Goal: Task Accomplishment & Management: Manage account settings

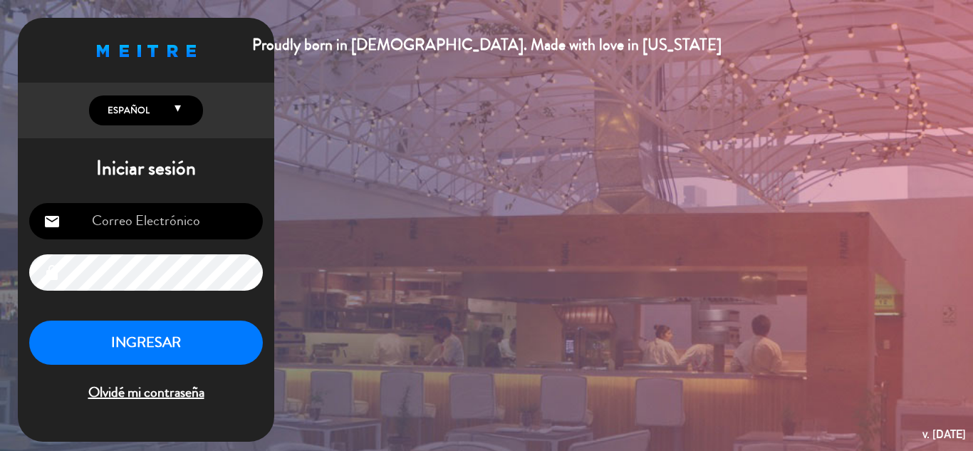
type input "[EMAIL_ADDRESS][DOMAIN_NAME]"
click at [138, 346] on button "INGRESAR" at bounding box center [146, 343] width 234 height 45
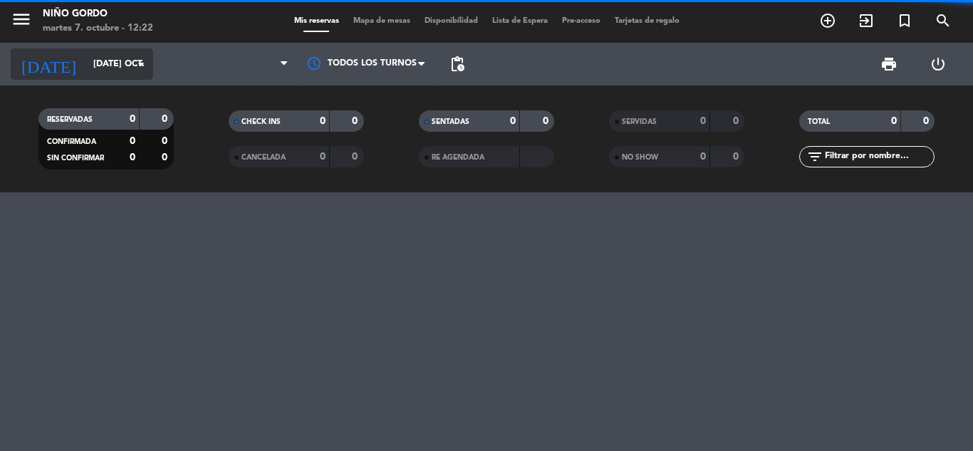
click at [91, 68] on input "[DATE] oct." at bounding box center [146, 64] width 120 height 24
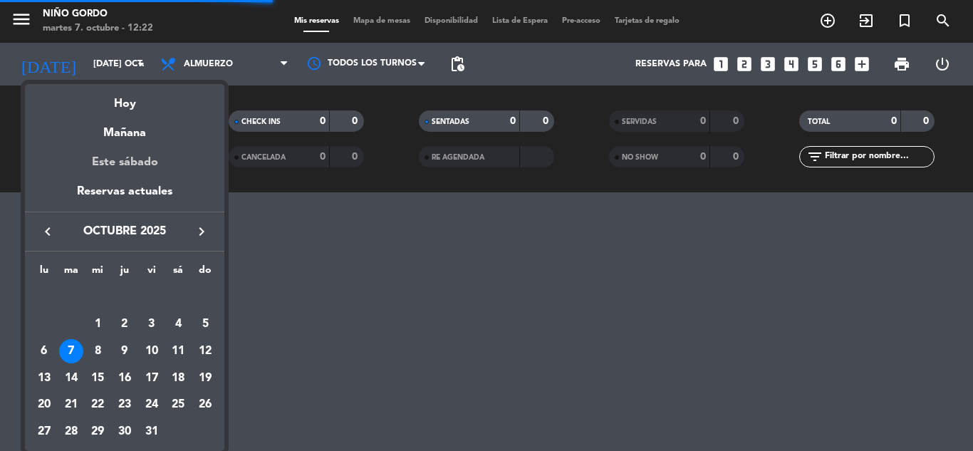
click at [125, 160] on div "Este sábado" at bounding box center [125, 163] width 200 height 40
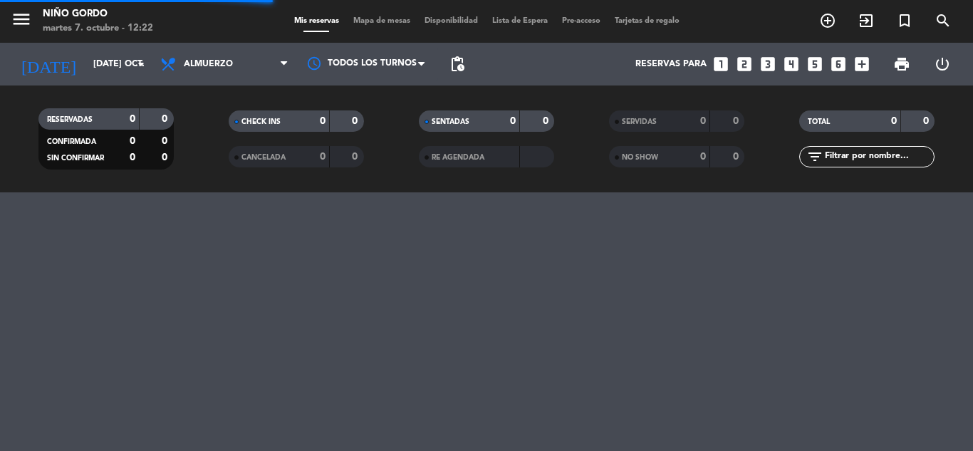
type input "sáb. [DATE]"
click at [378, 18] on span "Mapa de mesas" at bounding box center [381, 21] width 71 height 8
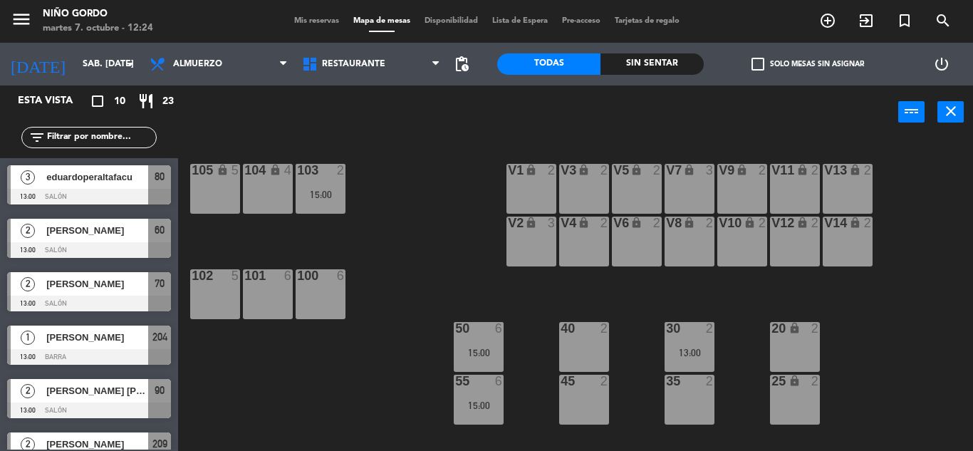
drag, startPoint x: 46, startPoint y: 140, endPoint x: 63, endPoint y: 109, distance: 35.7
click at [46, 135] on input "text" at bounding box center [101, 138] width 110 height 16
click at [91, 57] on input "sáb. [DATE]" at bounding box center [136, 64] width 120 height 24
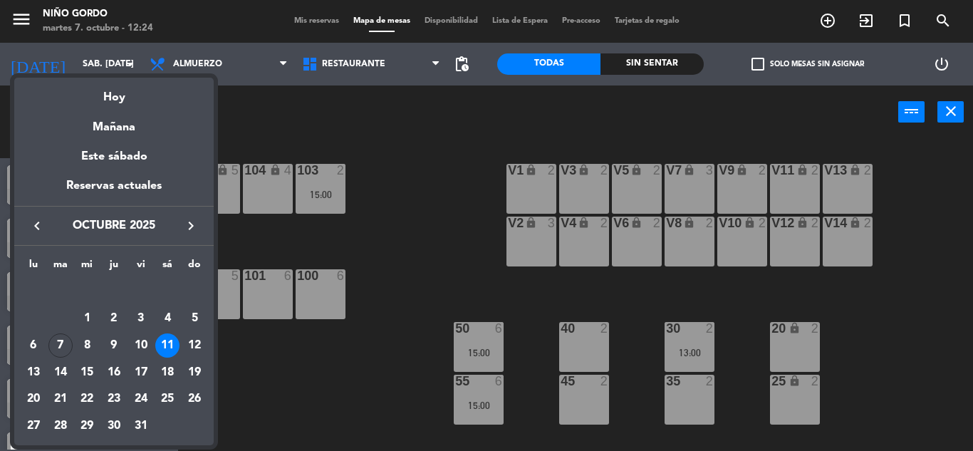
click at [118, 84] on div "Hoy" at bounding box center [114, 92] width 200 height 29
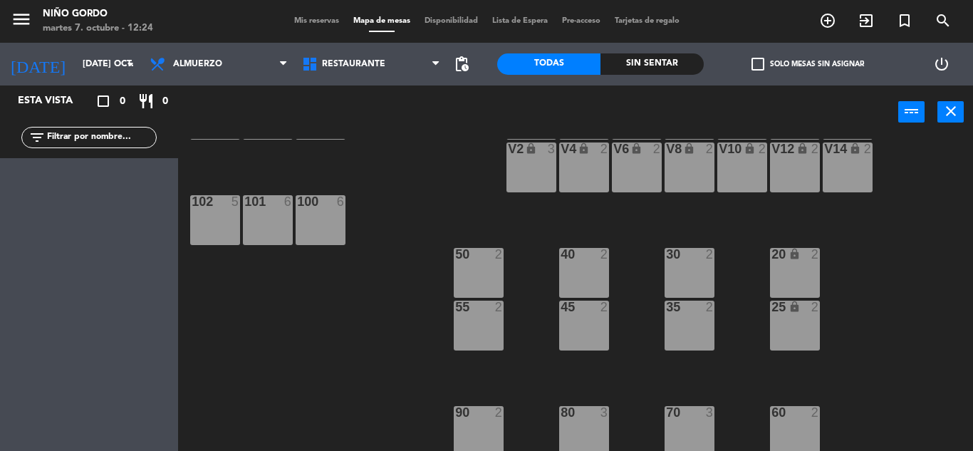
scroll to position [185, 0]
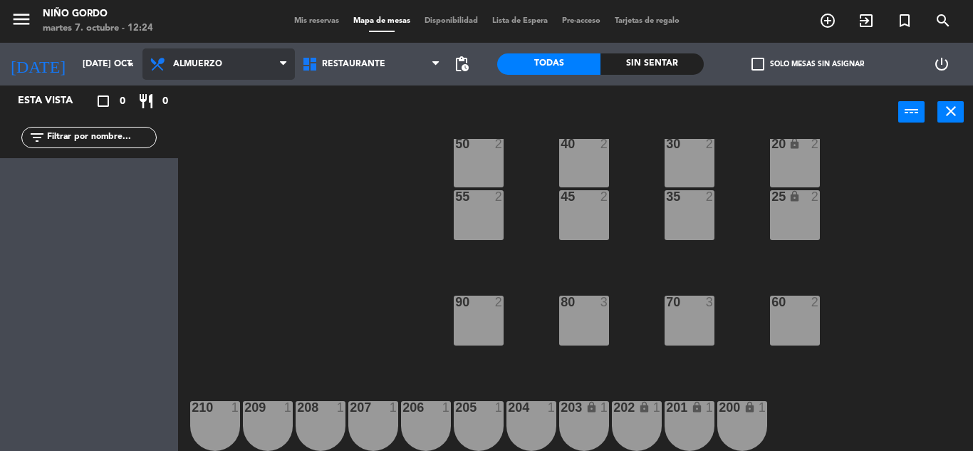
click at [185, 78] on span "Almuerzo" at bounding box center [219, 63] width 153 height 31
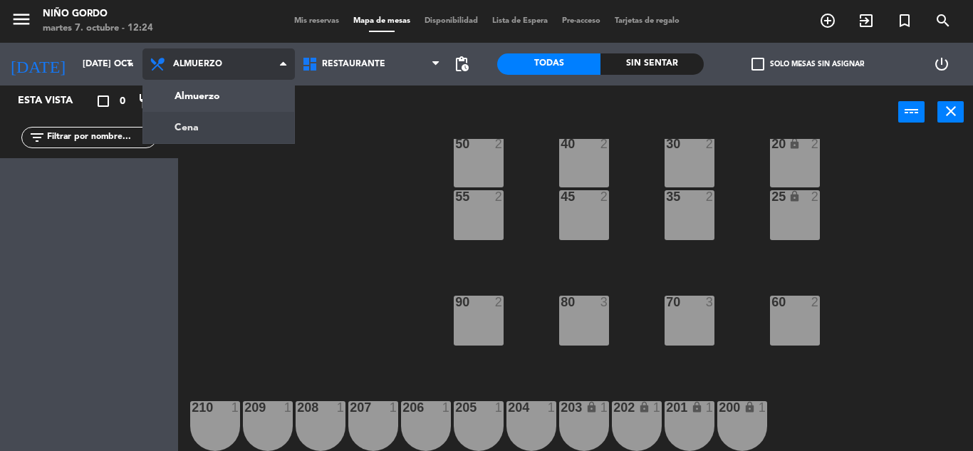
click at [205, 121] on ng-component "menu Niño Gordo martes 7. octubre - 12:24 Mis reservas Mapa de mesas Disponibil…" at bounding box center [486, 225] width 973 height 451
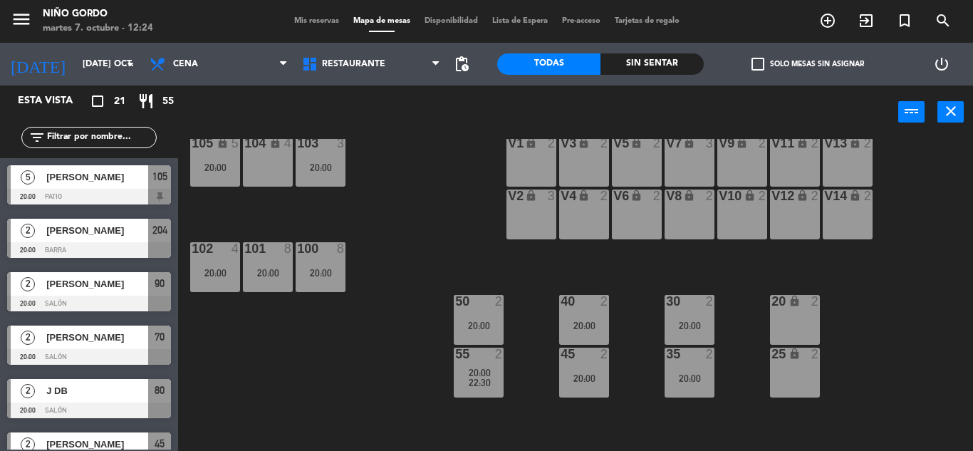
scroll to position [0, 0]
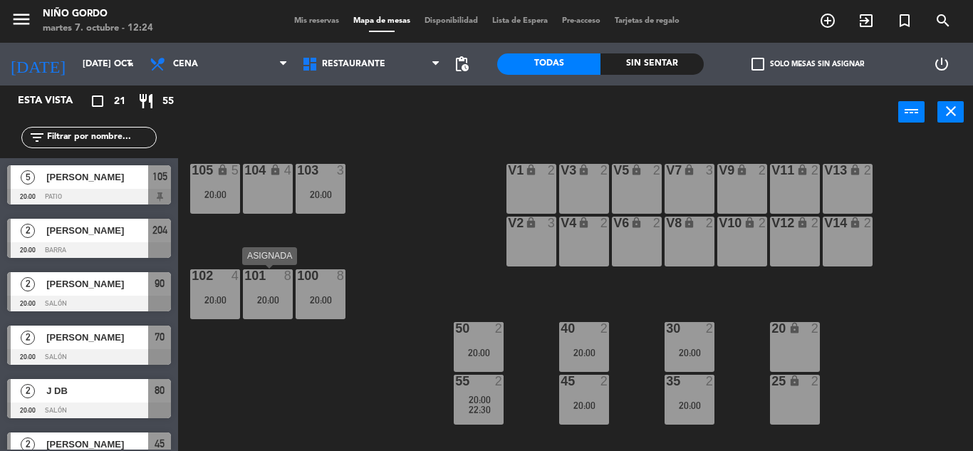
click at [264, 298] on div "20:00" at bounding box center [268, 300] width 50 height 10
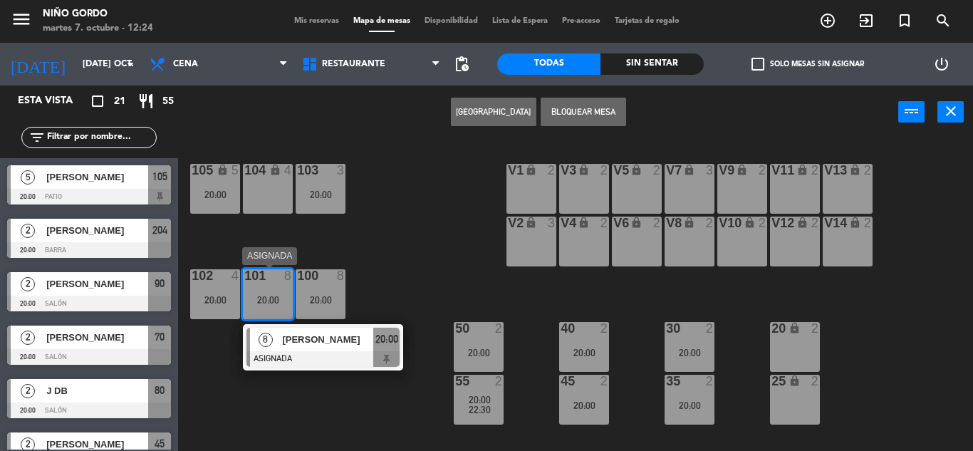
click at [307, 326] on div "8 [PERSON_NAME] ASIGNADA 20:00" at bounding box center [323, 347] width 160 height 46
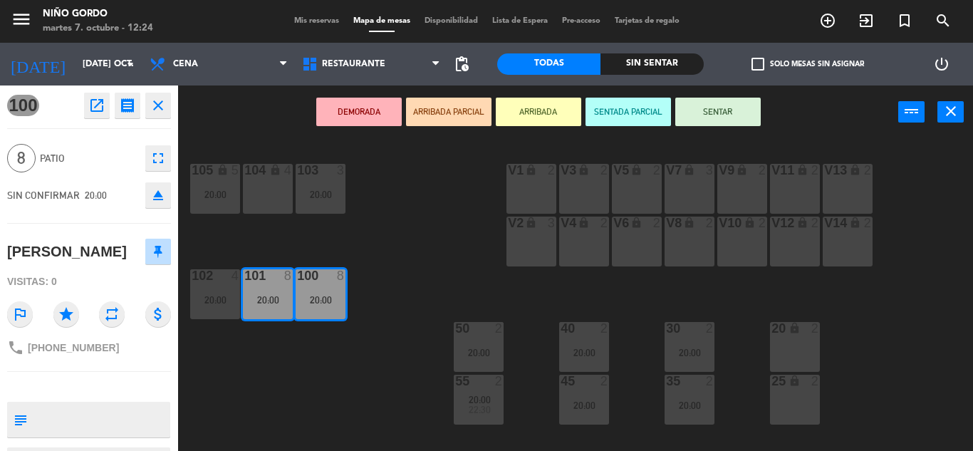
click at [439, 252] on div "105 lock 5 20:00 104 lock 4 103 3 20:00 V1 lock 2 V3 lock 2 V9 lock 2 V5 lock 2…" at bounding box center [580, 295] width 785 height 312
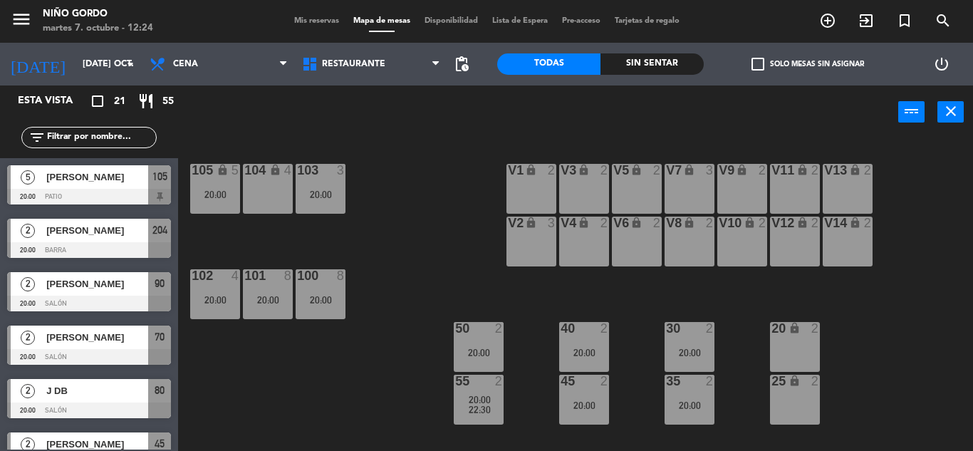
click at [759, 58] on span "check_box_outline_blank" at bounding box center [758, 64] width 13 height 13
click at [808, 64] on input "check_box_outline_blank Solo mesas sin asignar" at bounding box center [808, 64] width 0 height 0
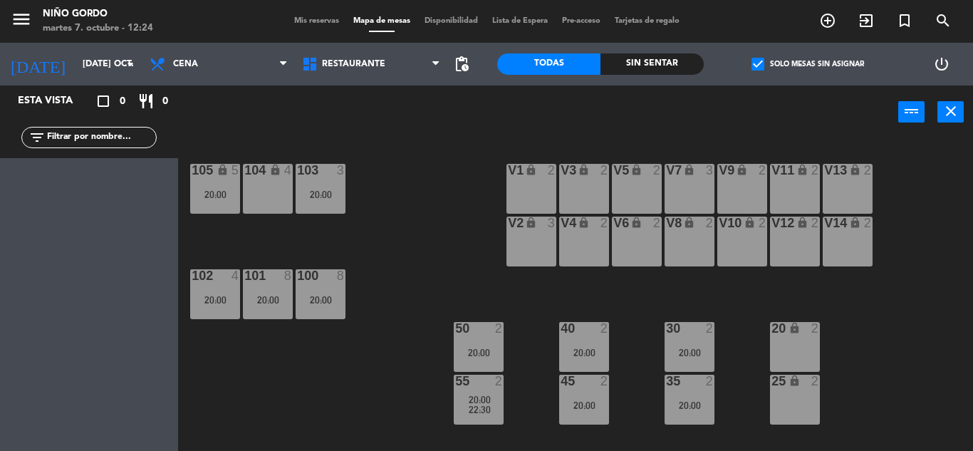
click at [759, 58] on span "check_box" at bounding box center [758, 64] width 13 height 13
click at [808, 64] on input "check_box Solo mesas sin asignar" at bounding box center [808, 64] width 0 height 0
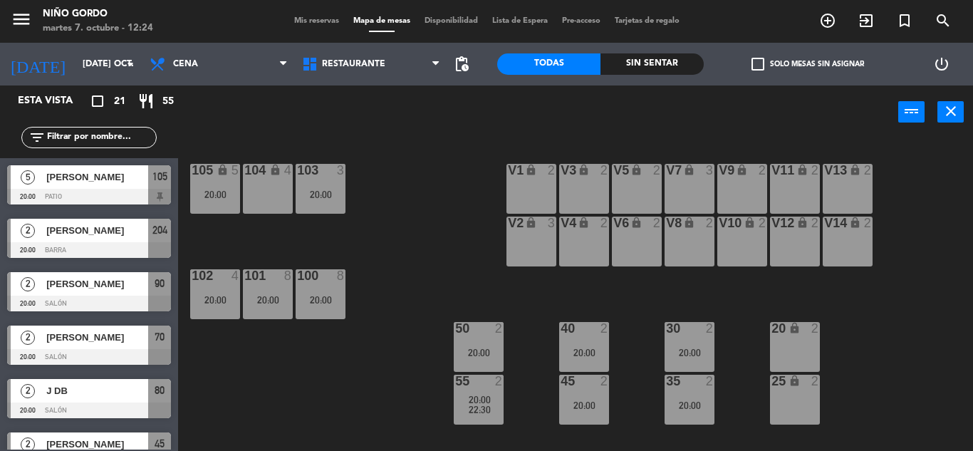
click at [254, 296] on div "20:00" at bounding box center [268, 300] width 50 height 10
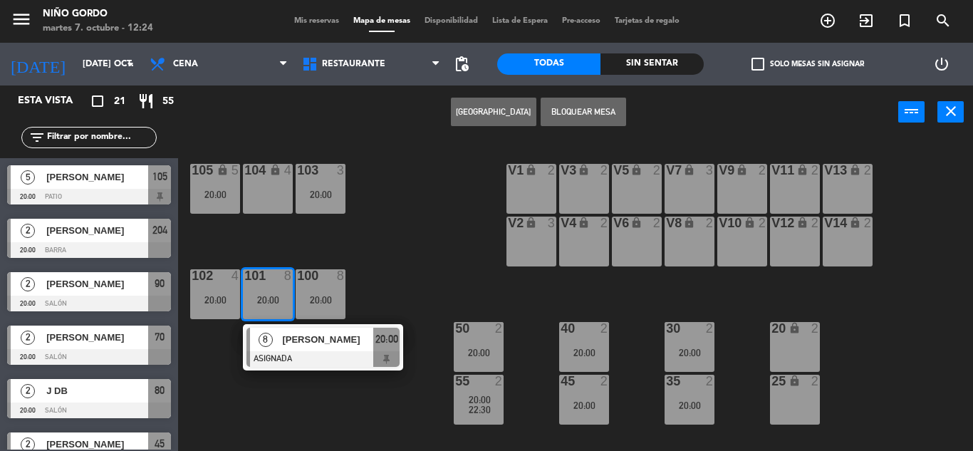
click at [324, 331] on div "[PERSON_NAME]" at bounding box center [327, 340] width 93 height 24
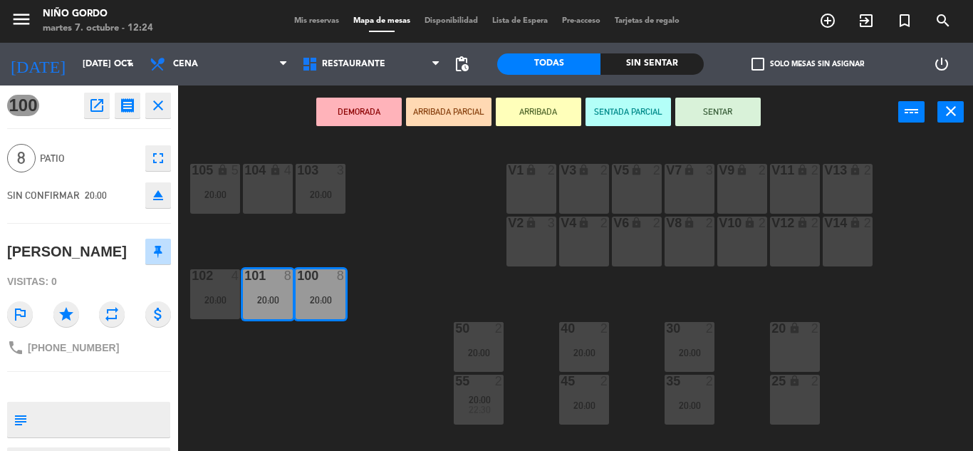
click at [296, 349] on div "105 lock 5 20:00 104 lock 4 103 3 20:00 V1 lock 2 V3 lock 2 V9 lock 2 V5 lock 2…" at bounding box center [580, 295] width 785 height 312
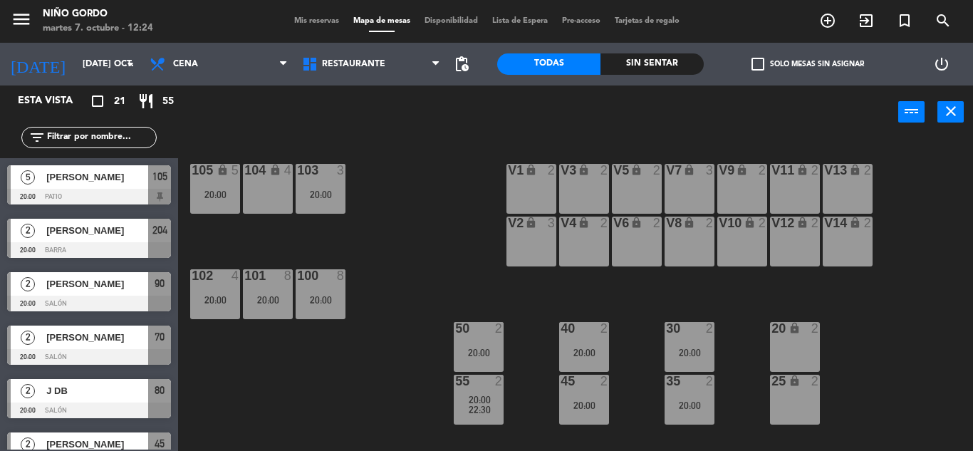
click at [274, 305] on div "20:00" at bounding box center [268, 300] width 50 height 10
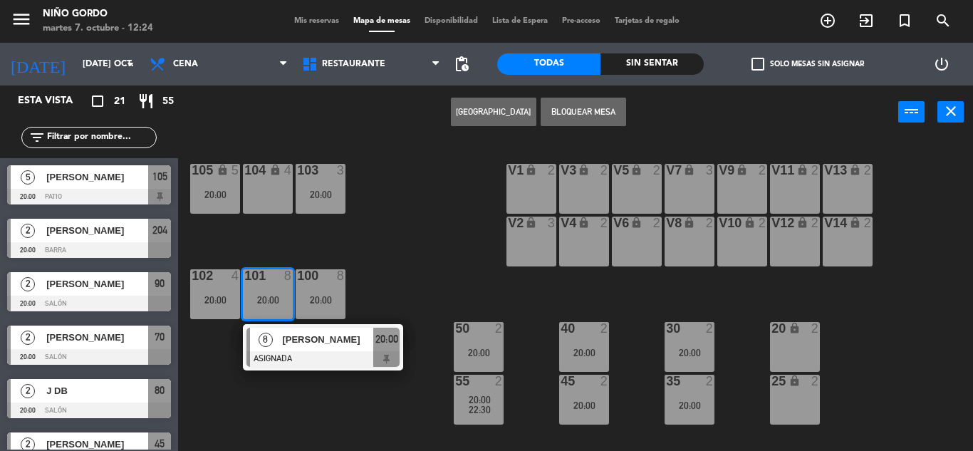
click at [329, 345] on span "[PERSON_NAME]" at bounding box center [327, 339] width 91 height 15
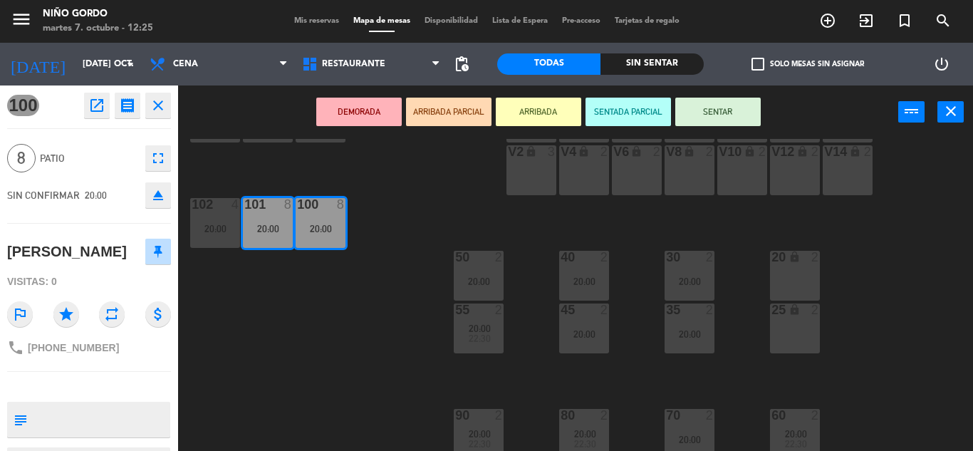
scroll to position [185, 0]
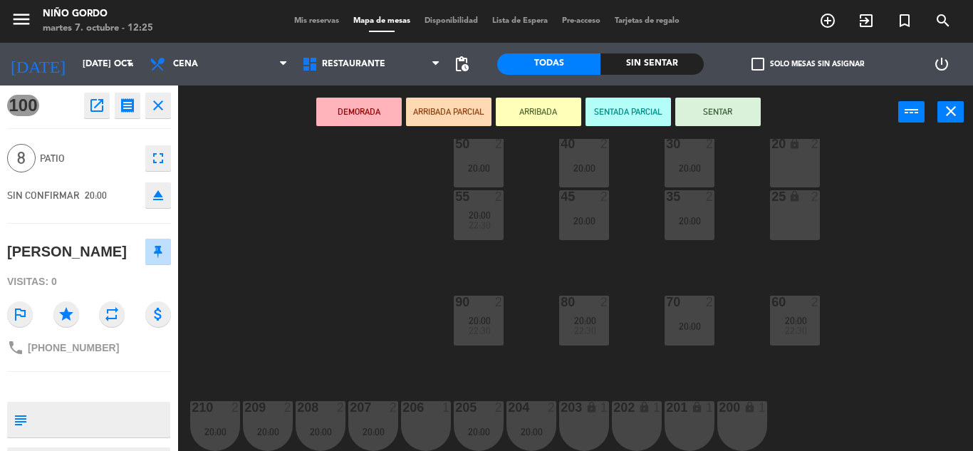
click at [354, 269] on div "105 lock 5 20:00 104 lock 4 103 3 20:00 V1 lock 2 V3 lock 2 V9 lock 2 V5 lock 2…" at bounding box center [580, 295] width 785 height 312
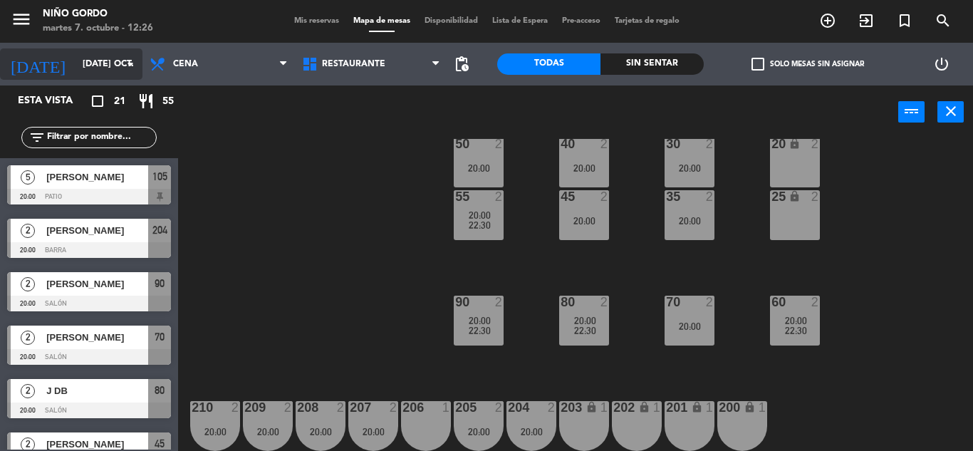
click at [83, 53] on input "[DATE] oct." at bounding box center [136, 64] width 120 height 24
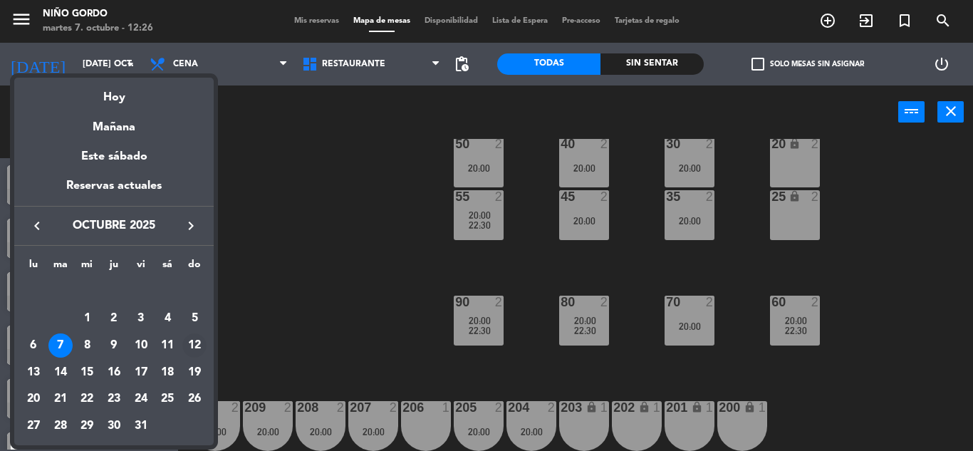
click at [197, 348] on div "12" at bounding box center [194, 346] width 24 height 24
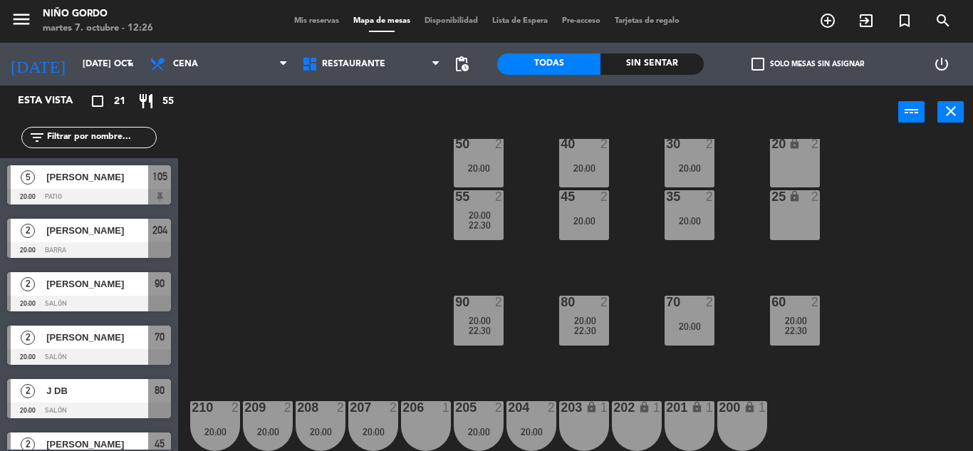
type input "dom. [DATE]"
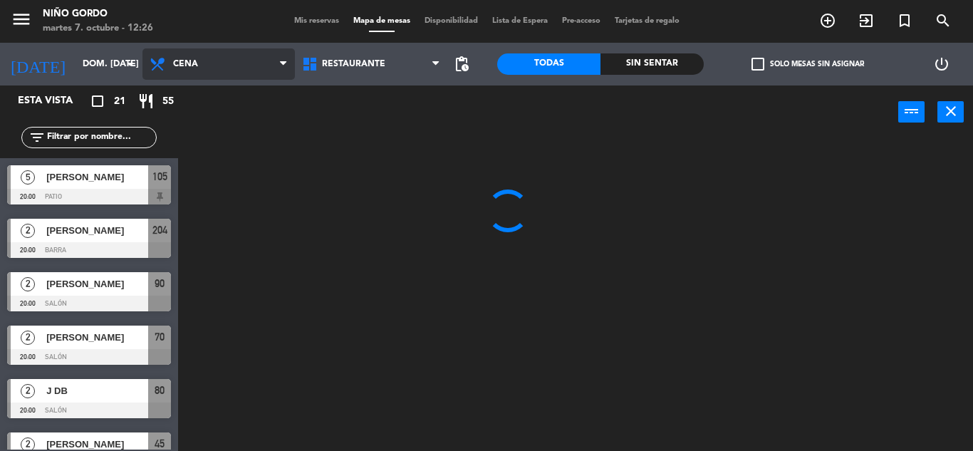
click at [233, 56] on span "Cena" at bounding box center [219, 63] width 153 height 31
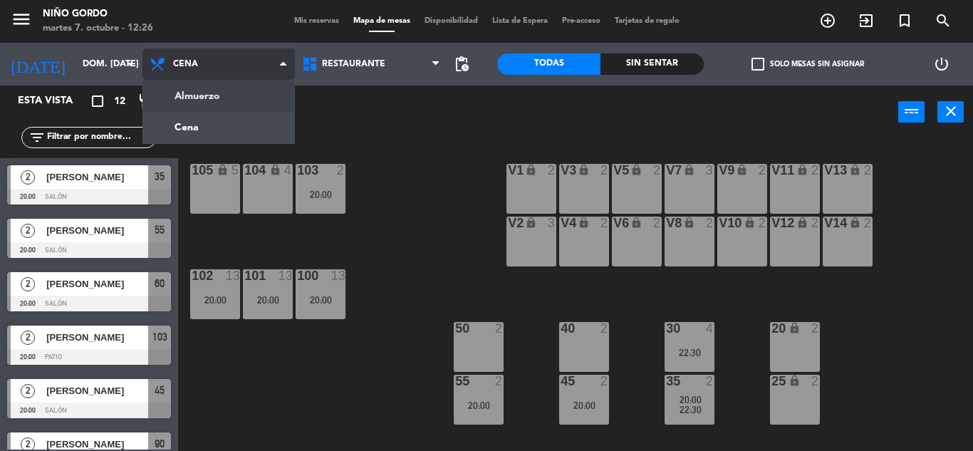
click at [241, 91] on ng-component "menu Niño Gordo martes 7. octubre - 12:26 Mis reservas Mapa de mesas Disponibil…" at bounding box center [486, 225] width 973 height 451
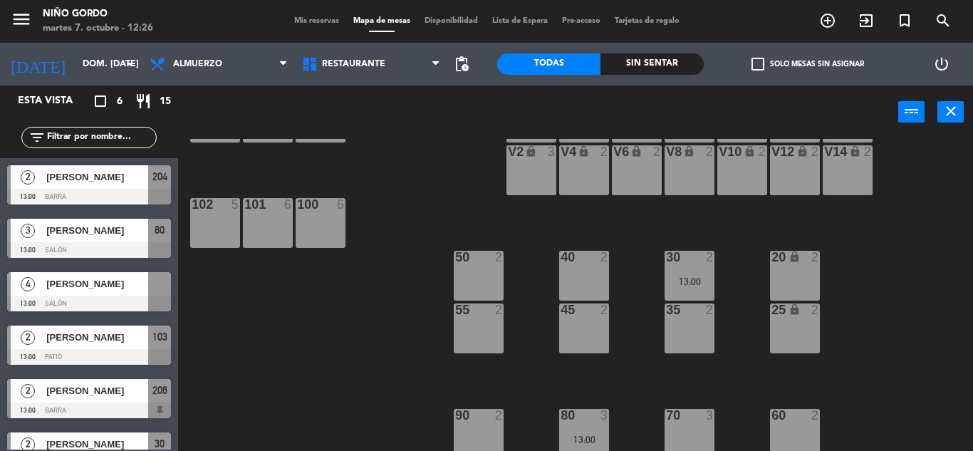
scroll to position [185, 0]
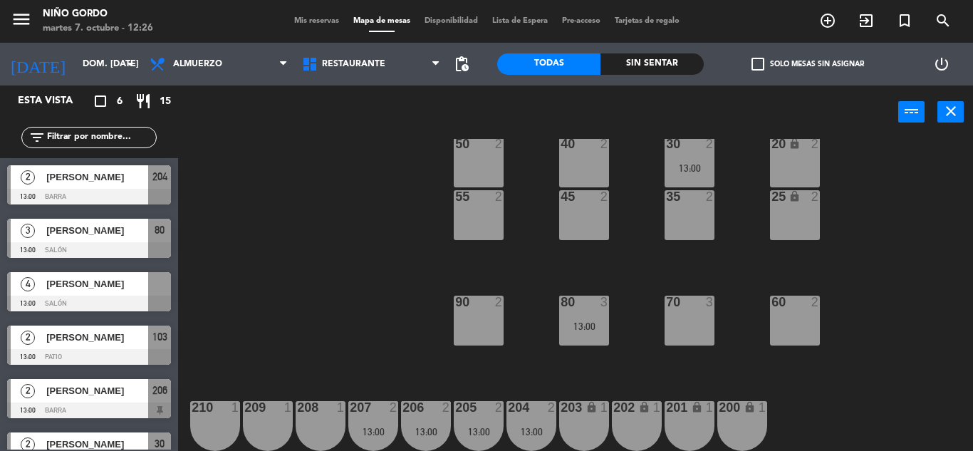
click at [96, 136] on input "text" at bounding box center [101, 138] width 110 height 16
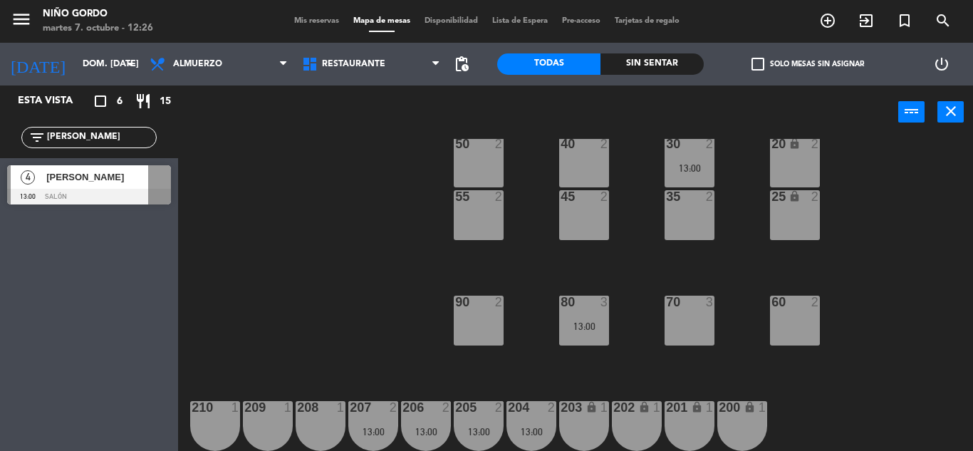
type input "[PERSON_NAME]"
click at [103, 175] on span "[PERSON_NAME]" at bounding box center [97, 177] width 102 height 15
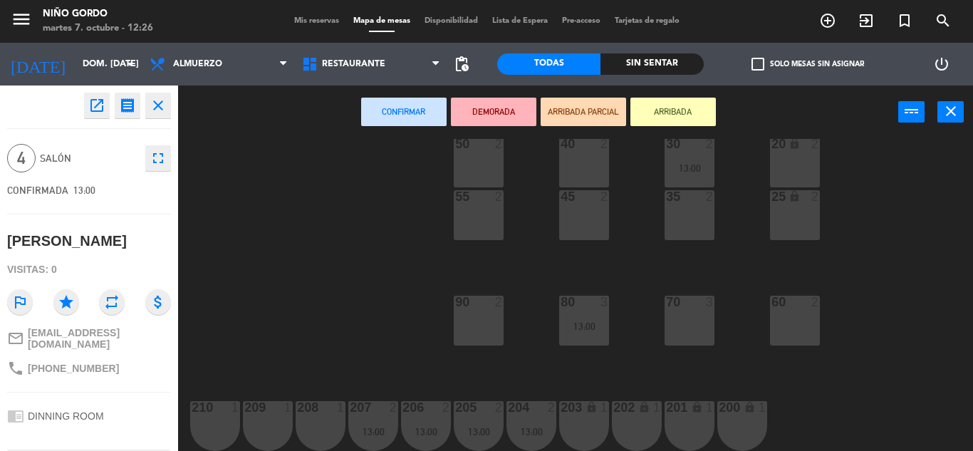
click at [471, 170] on div "50 2" at bounding box center [479, 163] width 50 height 50
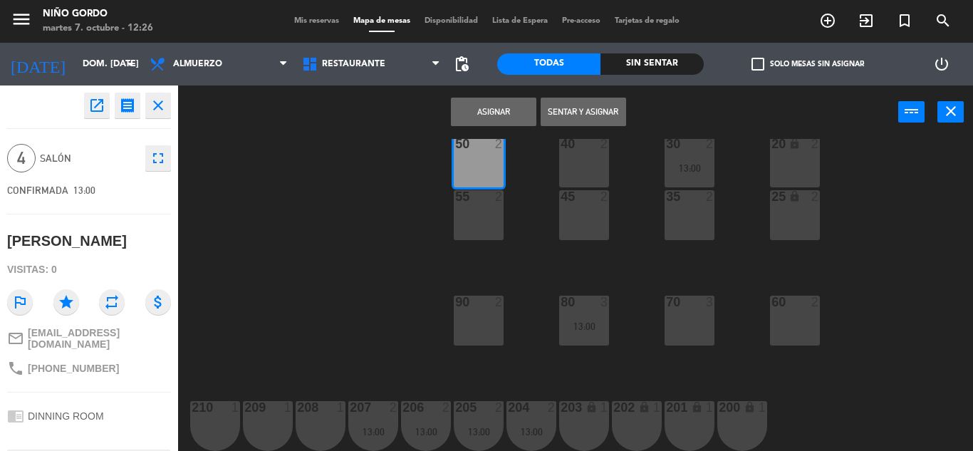
click at [493, 235] on div "55 2" at bounding box center [479, 215] width 50 height 50
click at [480, 105] on button "Asignar" at bounding box center [494, 112] width 86 height 29
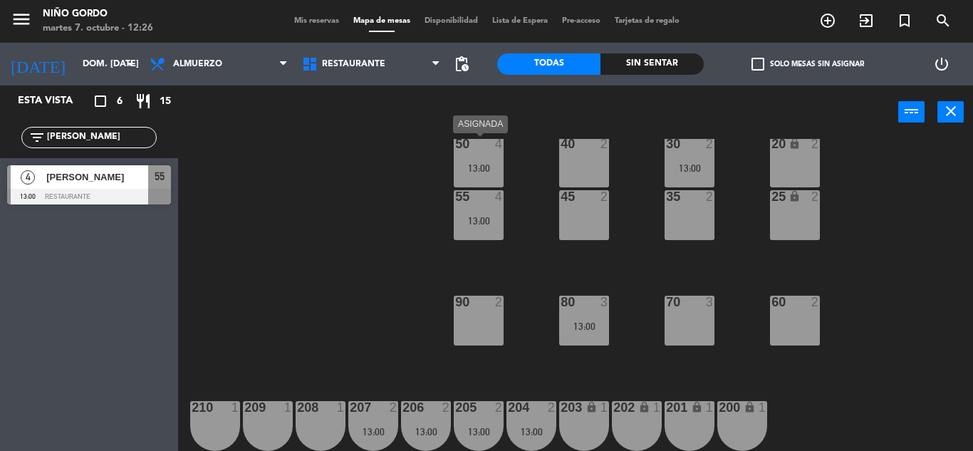
click at [497, 167] on div "13:00" at bounding box center [479, 168] width 50 height 10
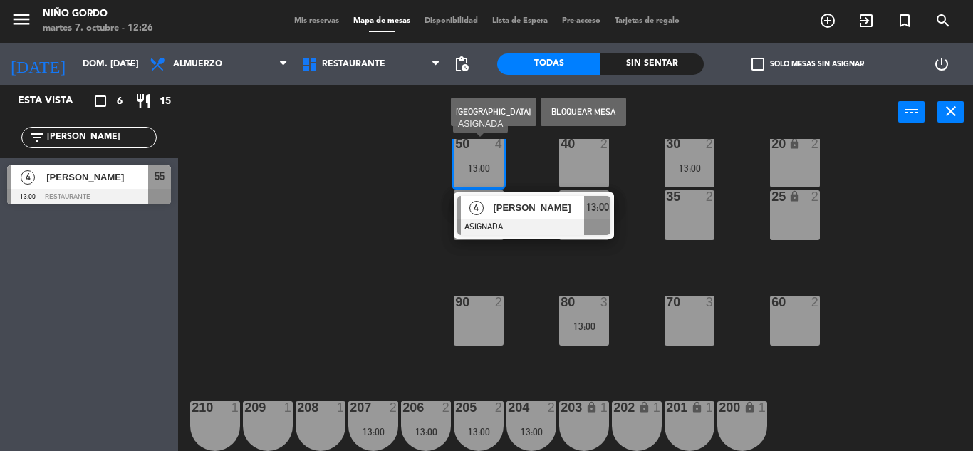
click at [542, 205] on span "[PERSON_NAME]" at bounding box center [538, 207] width 91 height 15
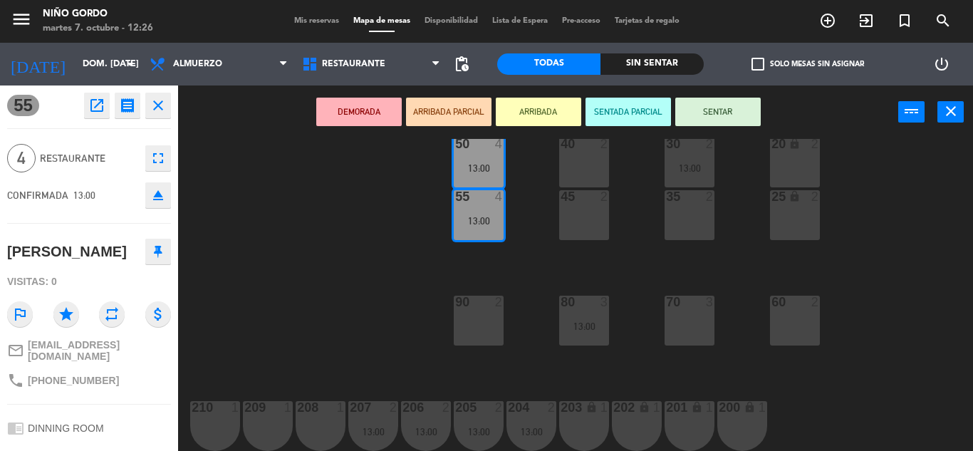
click at [287, 200] on div "105 lock 5 104 lock 4 103 2 13:00 V1 lock 2 V3 lock 2 V9 lock 2 V5 lock 2 V7 lo…" at bounding box center [580, 295] width 785 height 312
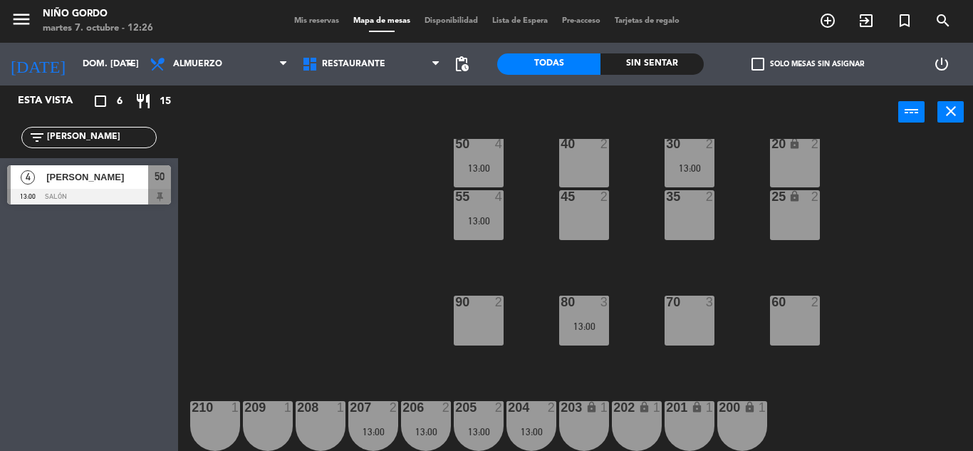
click at [482, 163] on div "13:00" at bounding box center [479, 168] width 50 height 10
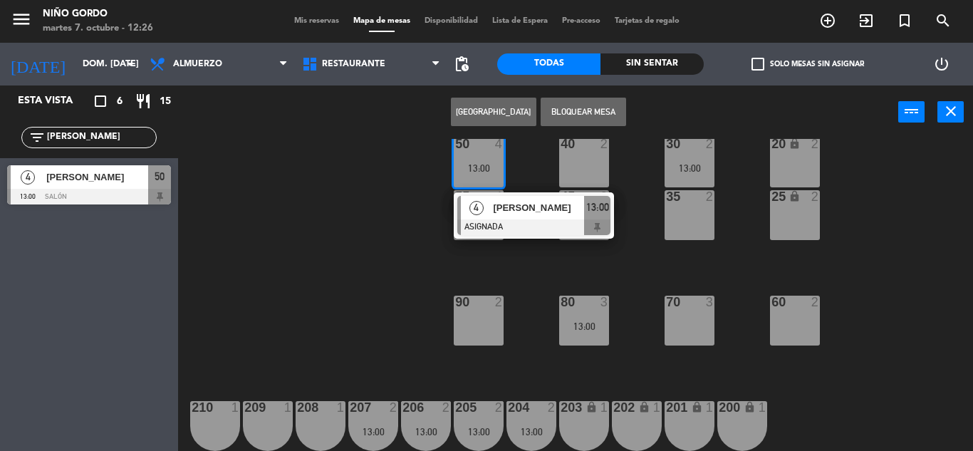
click at [559, 207] on span "[PERSON_NAME]" at bounding box center [538, 207] width 91 height 15
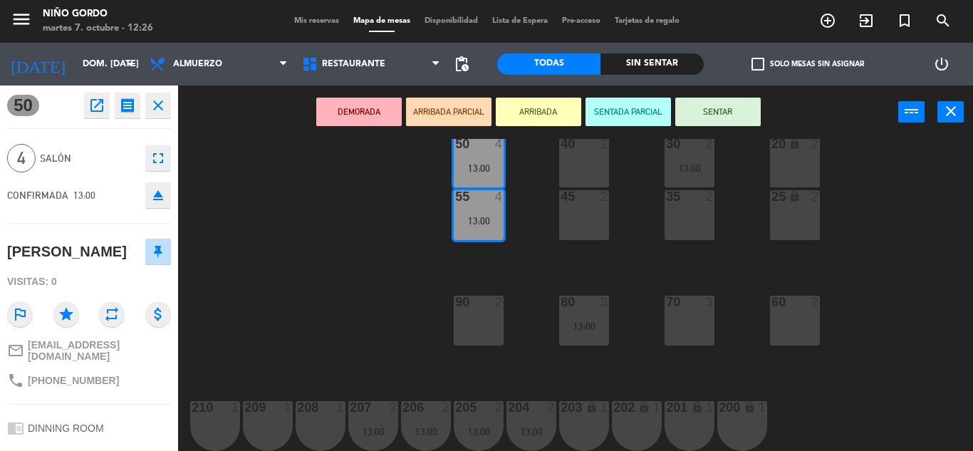
click at [110, 105] on div "open_in_new receipt 1:00 PM dom., [DATE] 4 personas birthday [PERSON_NAME] Mesa…" at bounding box center [125, 106] width 92 height 26
click at [106, 95] on button "open_in_new" at bounding box center [97, 106] width 26 height 26
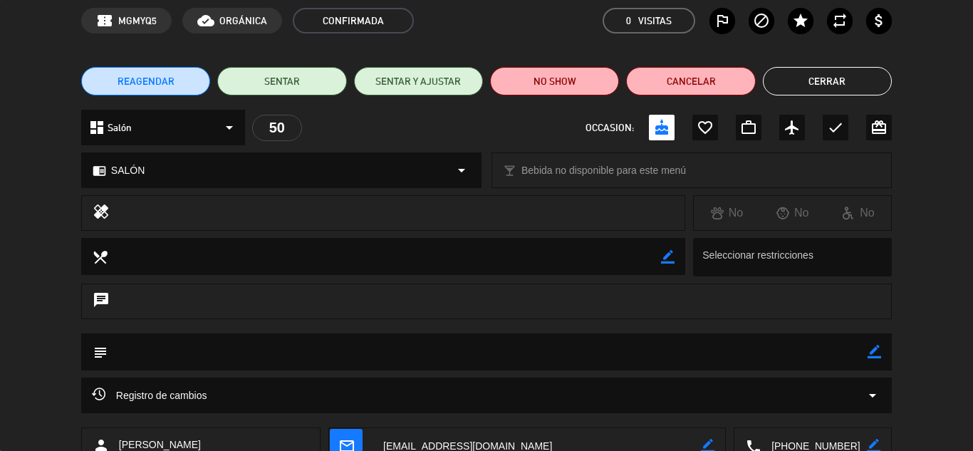
scroll to position [160, 0]
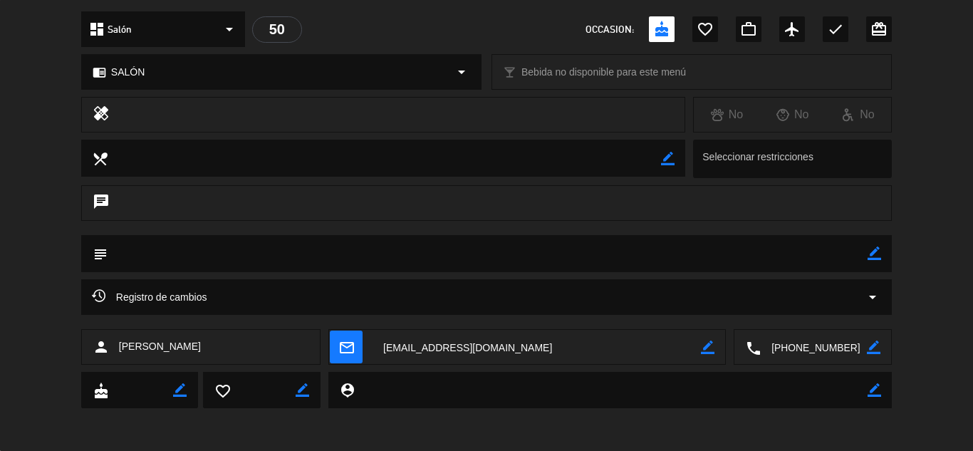
drag, startPoint x: 801, startPoint y: 257, endPoint x: 822, endPoint y: 272, distance: 26.1
click at [803, 256] on textarea at bounding box center [488, 253] width 760 height 36
click at [844, 297] on div "Registro de cambios arrow_drop_down" at bounding box center [487, 297] width 790 height 17
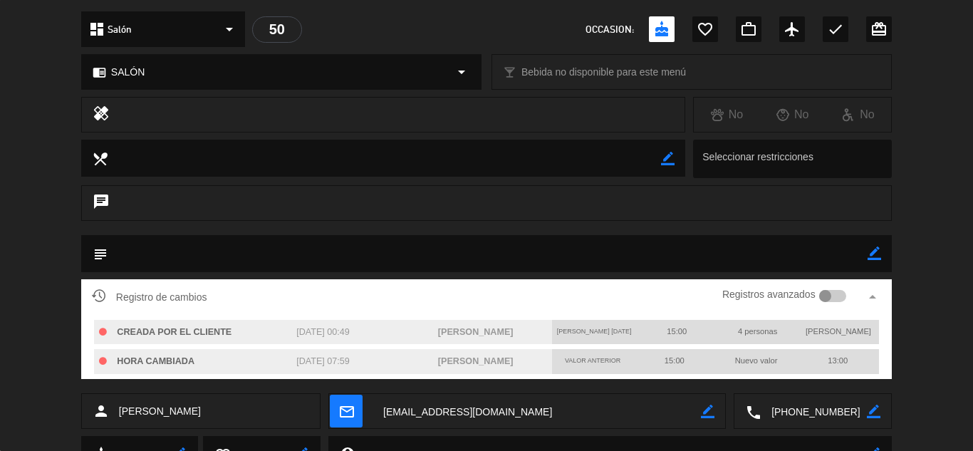
click at [840, 296] on div at bounding box center [834, 296] width 28 height 13
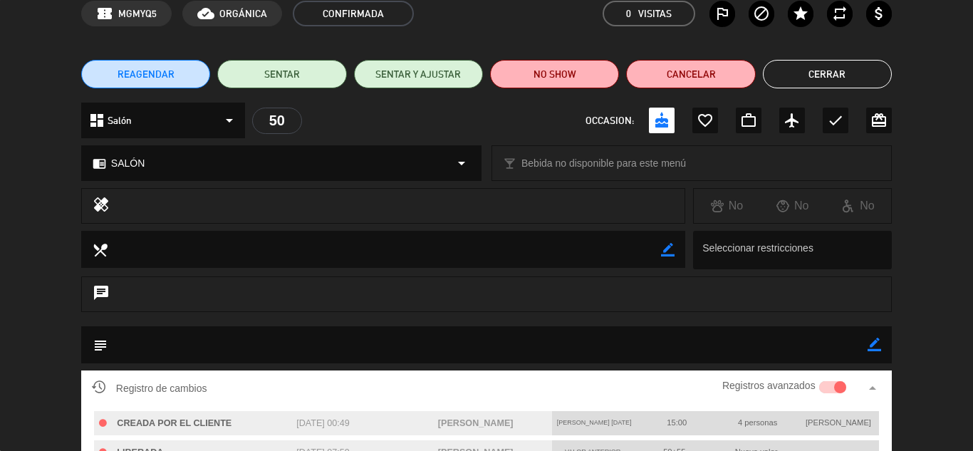
scroll to position [65, 0]
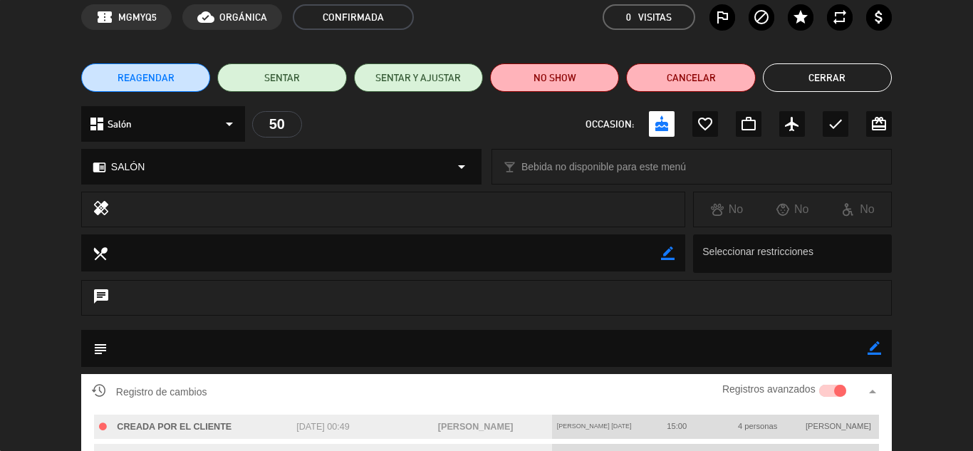
click at [813, 78] on button "Cerrar" at bounding box center [827, 77] width 129 height 29
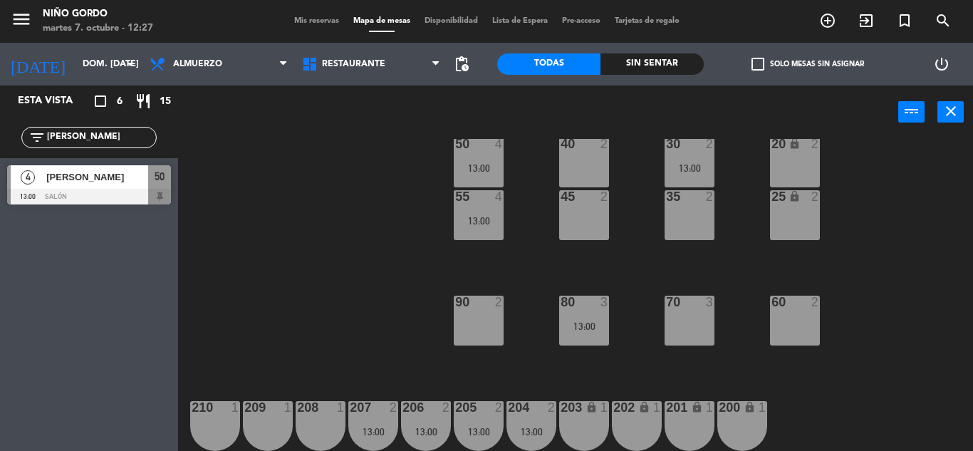
drag, startPoint x: 321, startPoint y: 152, endPoint x: 428, endPoint y: 151, distance: 107.6
click at [326, 149] on div "105 lock 5 104 lock 4 103 2 13:00 V1 lock 2 V3 lock 2 V9 lock 2 V5 lock 2 V7 lo…" at bounding box center [580, 295] width 785 height 312
click at [489, 196] on div at bounding box center [479, 196] width 24 height 13
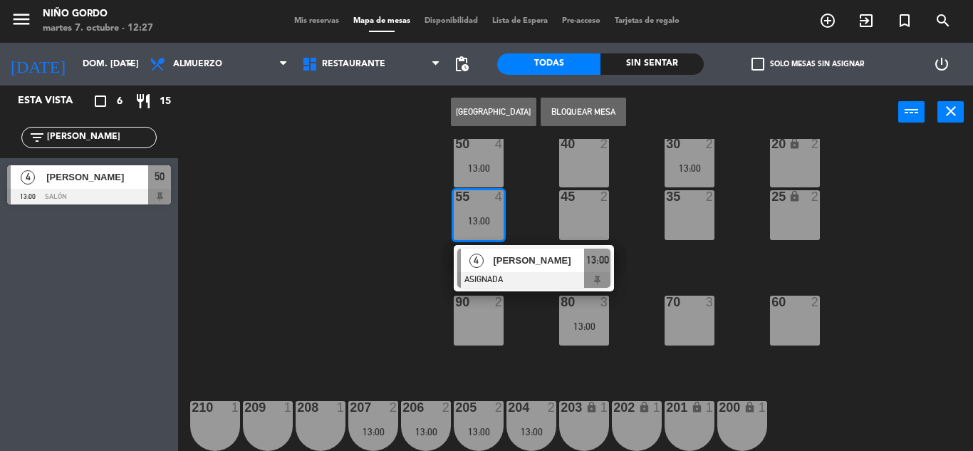
click at [525, 269] on div "[PERSON_NAME]" at bounding box center [538, 261] width 93 height 24
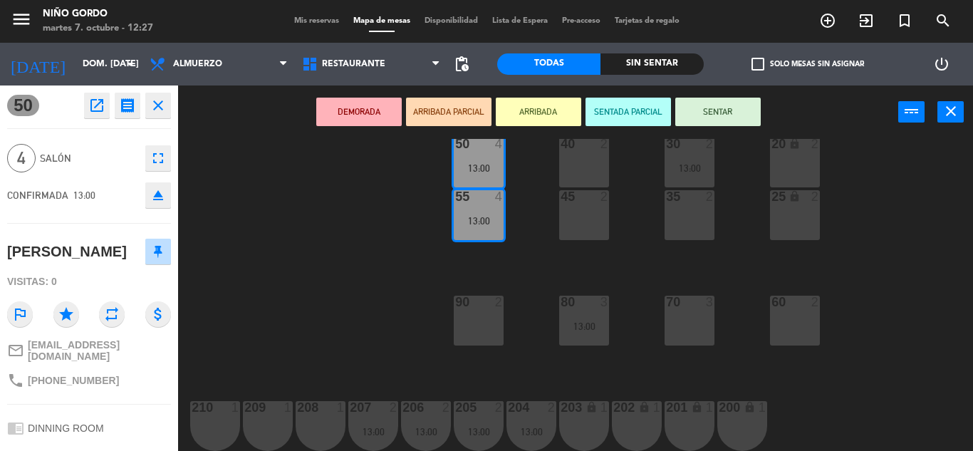
click at [88, 105] on icon "open_in_new" at bounding box center [96, 105] width 17 height 17
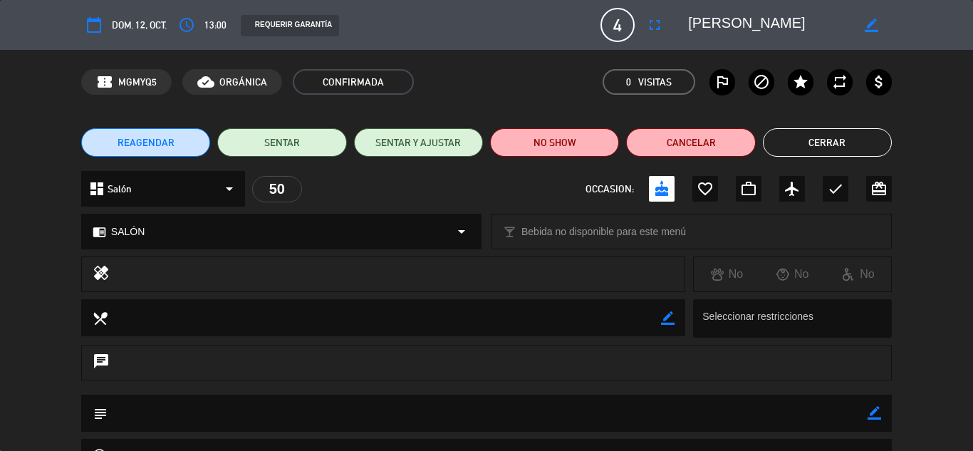
drag, startPoint x: 807, startPoint y: 140, endPoint x: 658, endPoint y: 134, distance: 149.1
click at [805, 139] on button "Cerrar" at bounding box center [827, 142] width 129 height 29
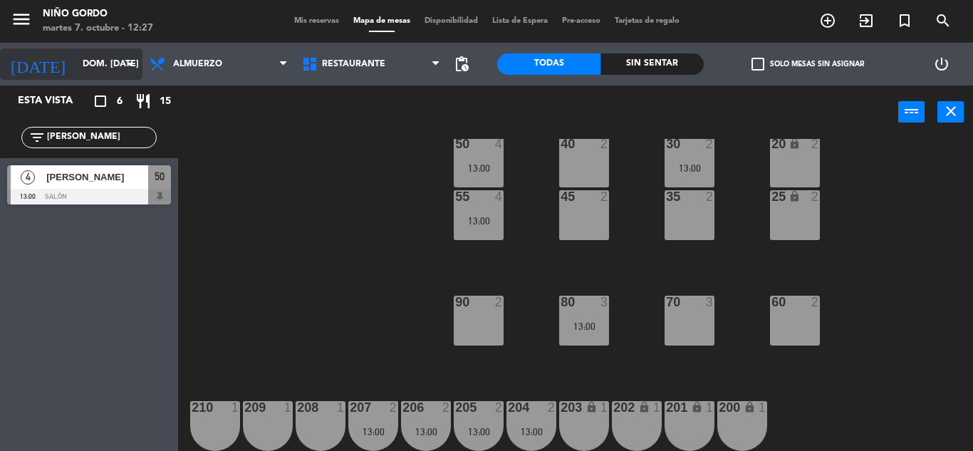
click at [98, 70] on input "dom. [DATE]" at bounding box center [136, 64] width 120 height 24
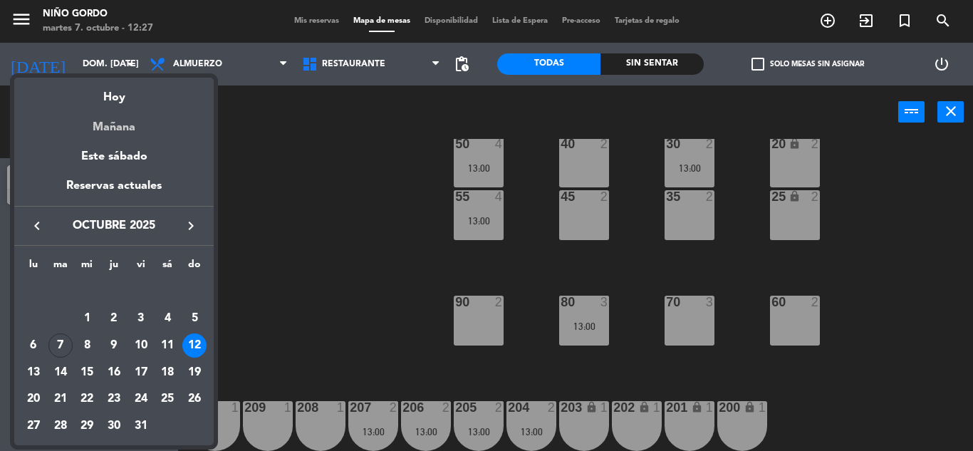
click at [131, 125] on div "Mañana" at bounding box center [114, 122] width 200 height 29
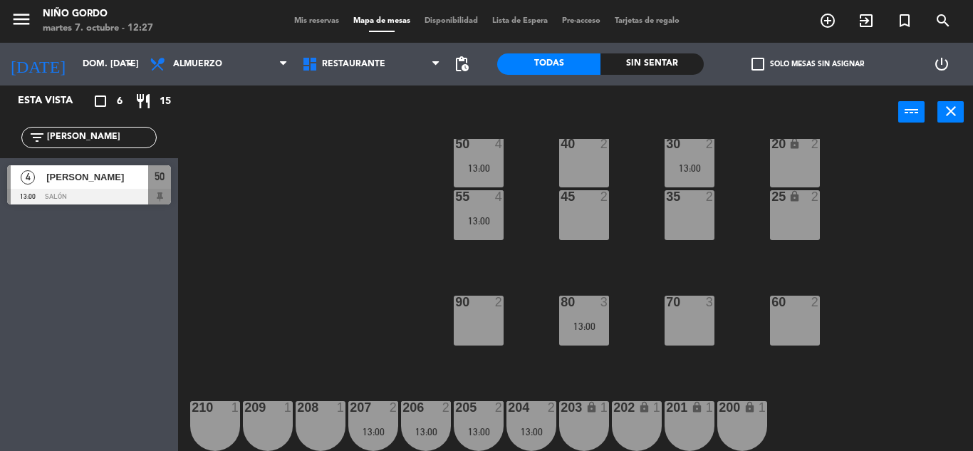
type input "mié. [DATE]"
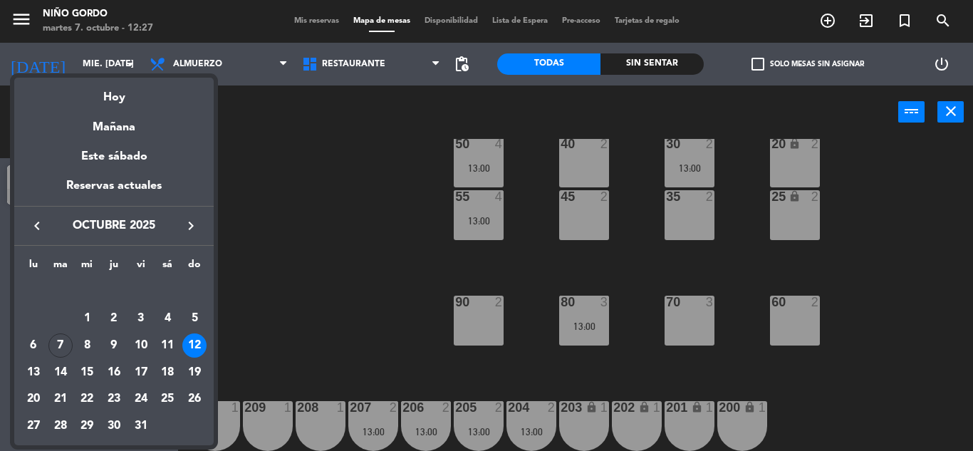
scroll to position [0, 0]
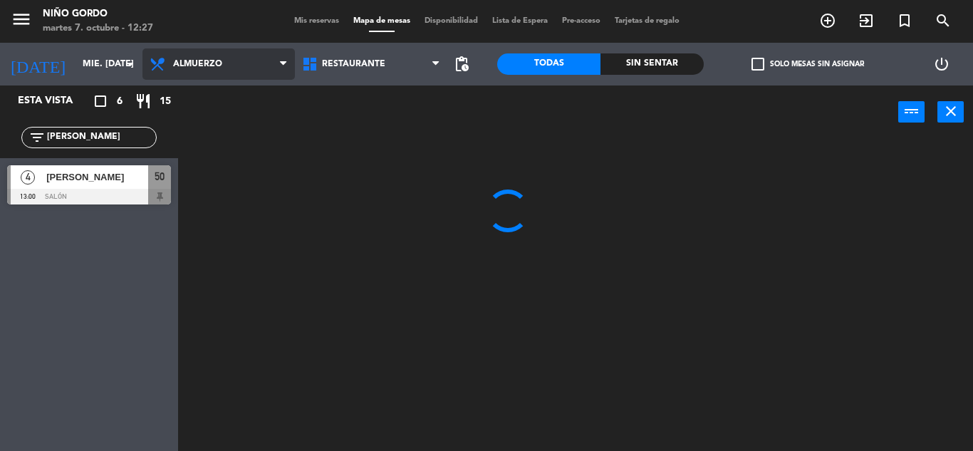
click at [195, 68] on span "Almuerzo" at bounding box center [197, 64] width 49 height 10
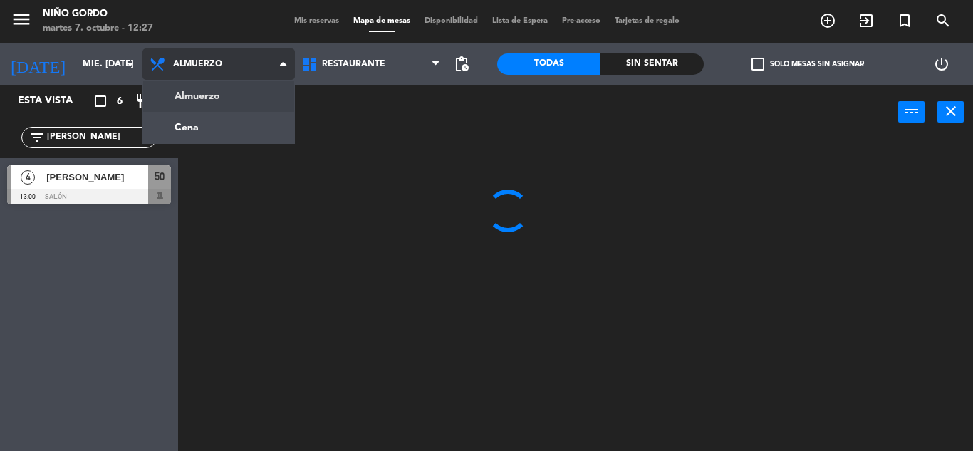
click at [225, 120] on ng-component "menu Niño Gordo martes 7. octubre - 12:27 Mis reservas Mapa de mesas Disponibil…" at bounding box center [486, 225] width 973 height 451
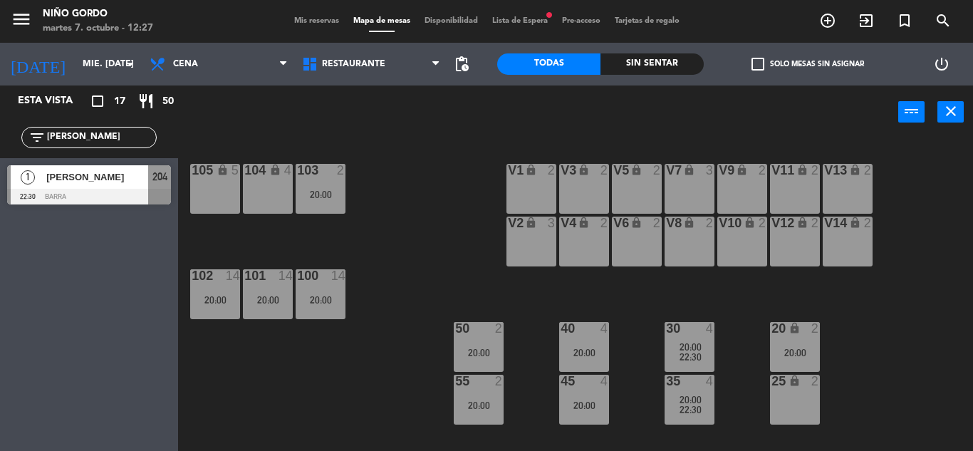
click at [121, 140] on input "[PERSON_NAME]" at bounding box center [101, 138] width 110 height 16
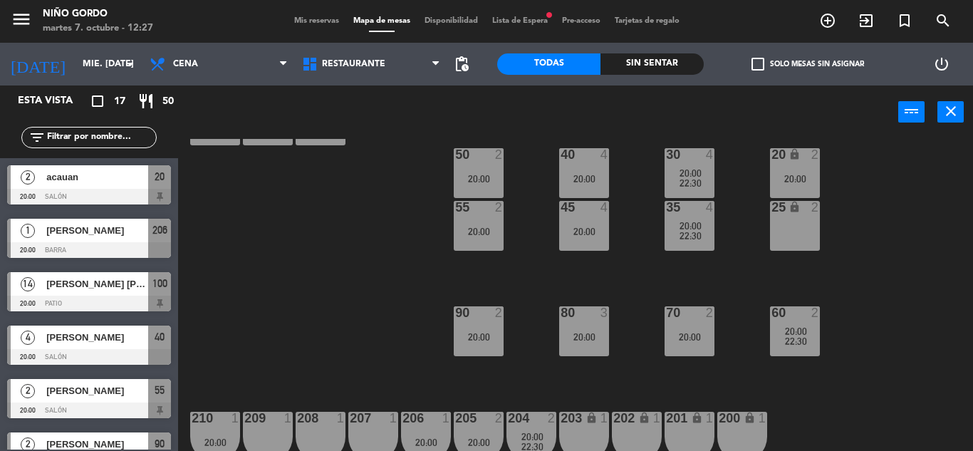
scroll to position [185, 0]
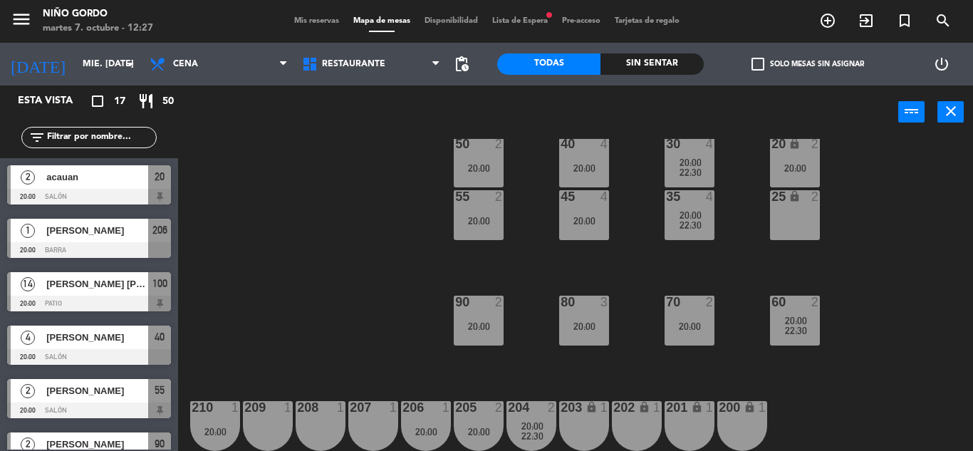
click at [753, 68] on span "check_box_outline_blank" at bounding box center [758, 64] width 13 height 13
click at [808, 64] on input "check_box_outline_blank Solo mesas sin asignar" at bounding box center [808, 64] width 0 height 0
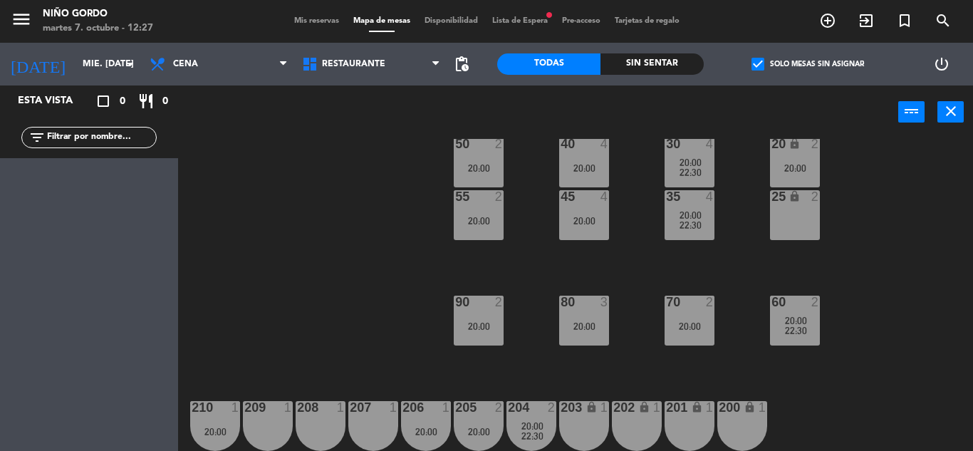
click at [753, 67] on span "check_box" at bounding box center [758, 64] width 13 height 13
click at [808, 64] on input "check_box Solo mesas sin asignar" at bounding box center [808, 64] width 0 height 0
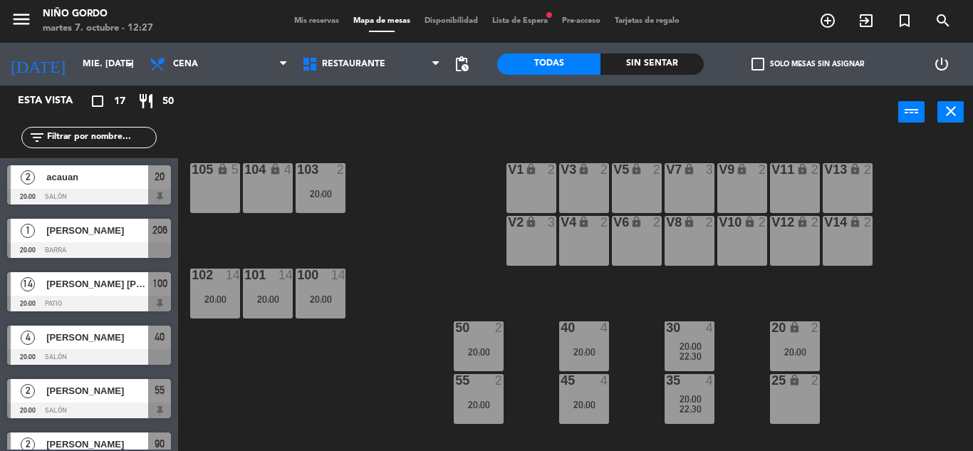
scroll to position [0, 0]
drag, startPoint x: 278, startPoint y: 307, endPoint x: 271, endPoint y: 306, distance: 7.2
click at [278, 306] on div "101 14 20:00" at bounding box center [268, 294] width 50 height 50
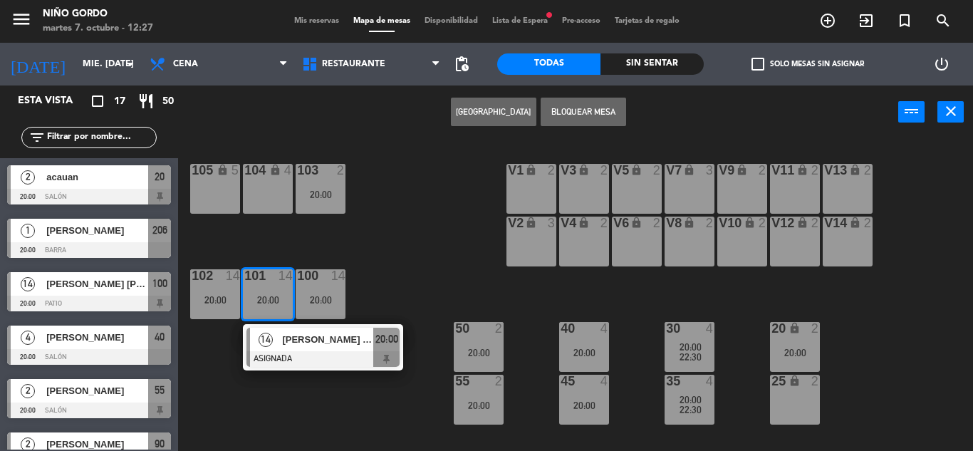
click at [301, 338] on span "[PERSON_NAME] [PERSON_NAME]" at bounding box center [327, 339] width 91 height 15
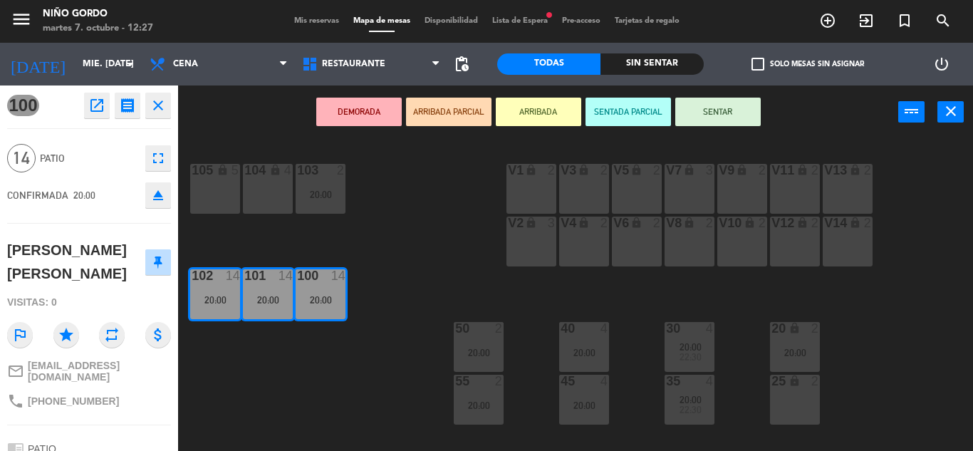
click at [301, 338] on div "105 lock 5 104 lock 4 103 2 20:00 V1 lock 2 V3 lock 2 V9 lock 2 V5 lock 2 V7 lo…" at bounding box center [580, 295] width 785 height 312
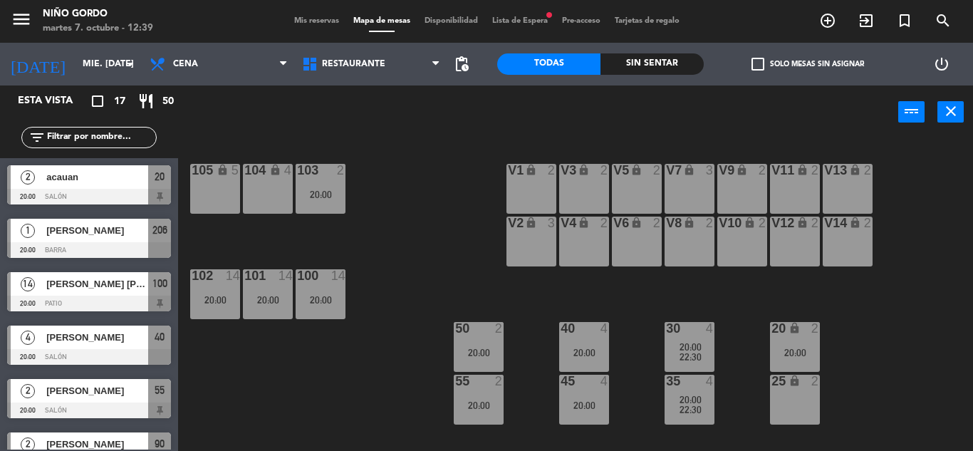
click at [79, 80] on div "[DATE] mié. [DATE] arrow_drop_down" at bounding box center [71, 64] width 143 height 43
click at [88, 70] on input "mié. [DATE]" at bounding box center [136, 64] width 120 height 24
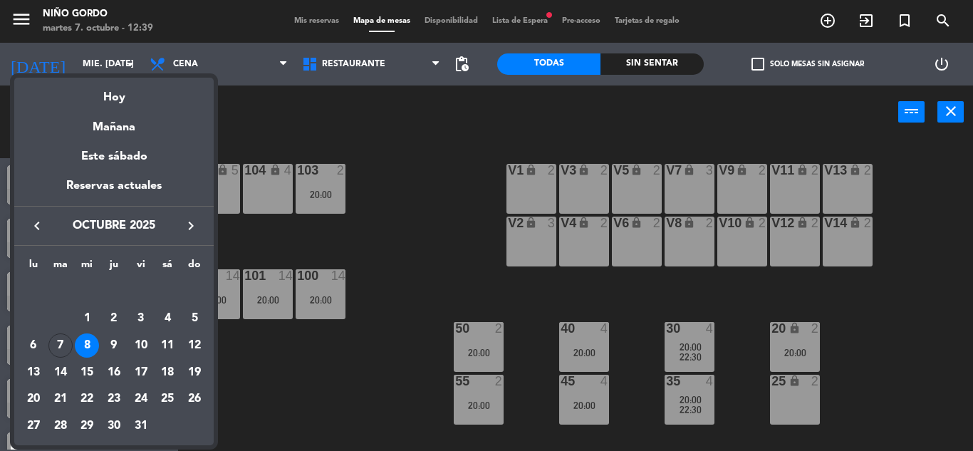
click at [120, 104] on div "Hoy" at bounding box center [114, 92] width 200 height 29
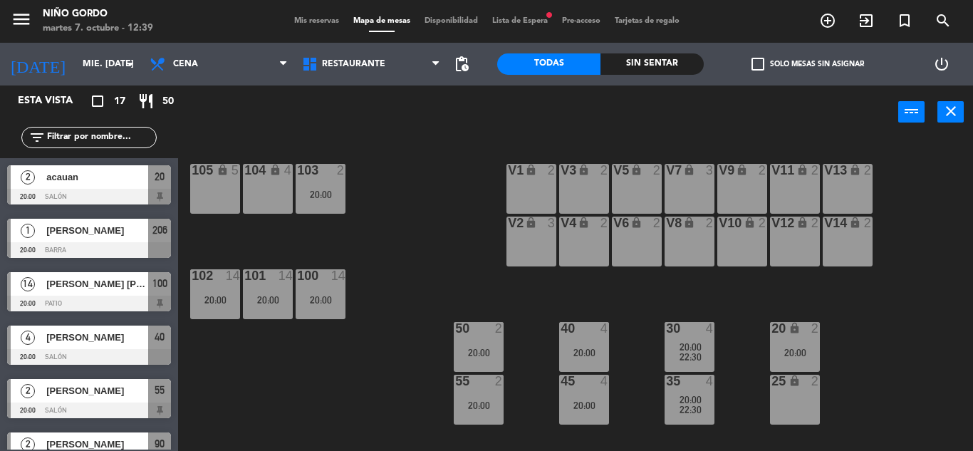
type input "[DATE] oct."
click at [269, 190] on div "104 lock 4" at bounding box center [268, 189] width 50 height 50
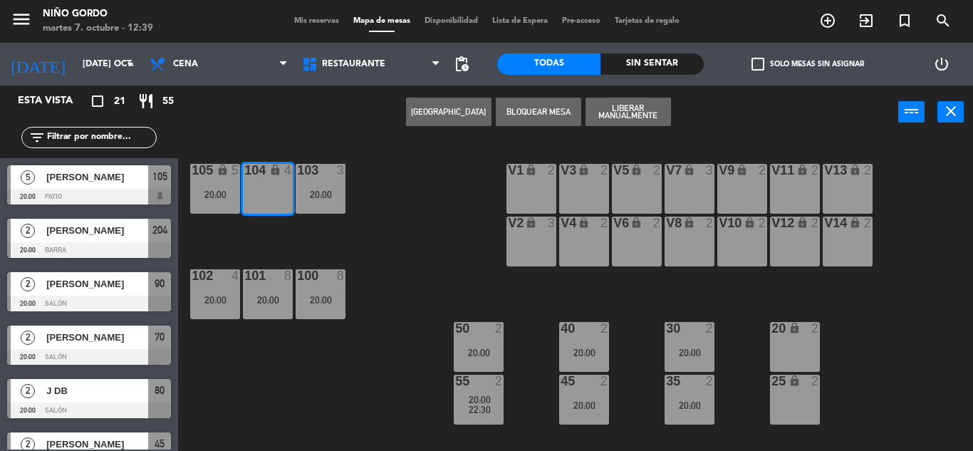
click at [460, 115] on button "[GEOGRAPHIC_DATA]" at bounding box center [449, 112] width 86 height 29
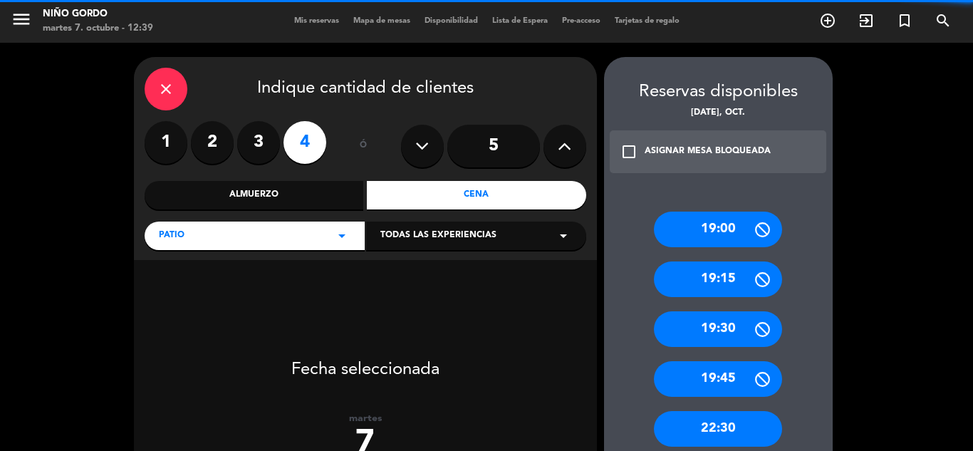
click at [224, 132] on label "2" at bounding box center [212, 142] width 43 height 43
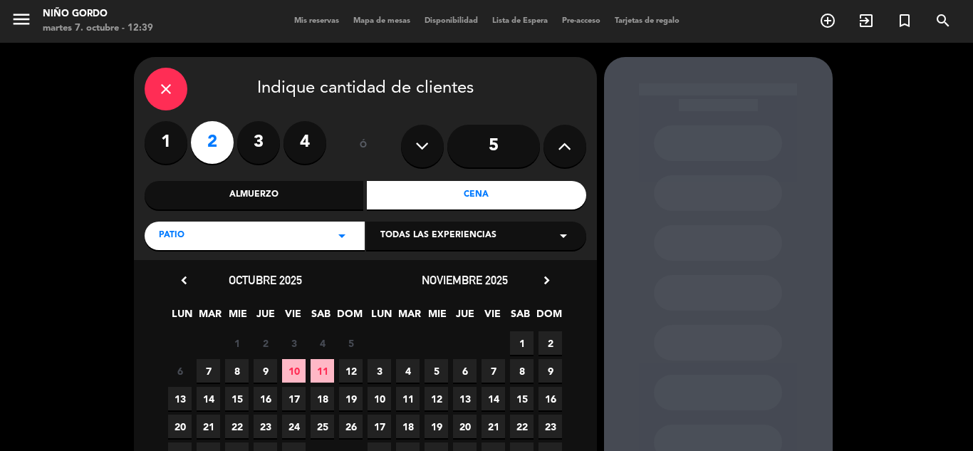
click at [205, 371] on span "7" at bounding box center [209, 371] width 24 height 24
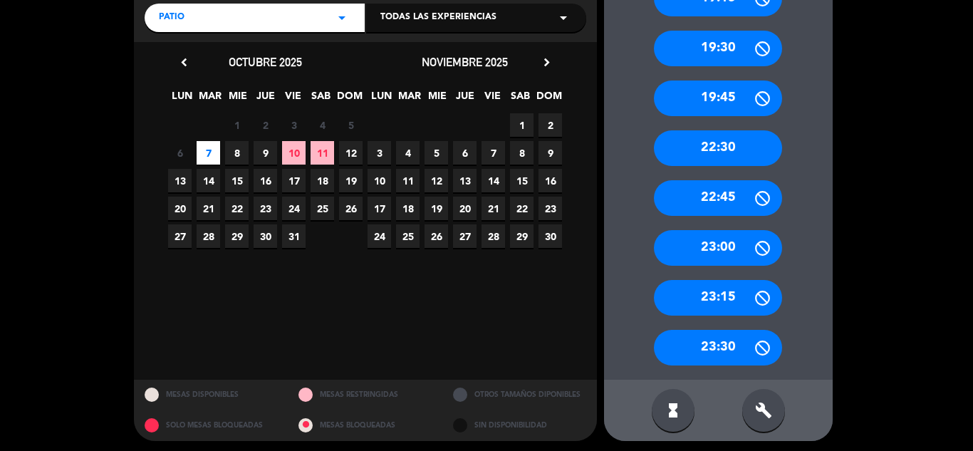
scroll to position [222, 0]
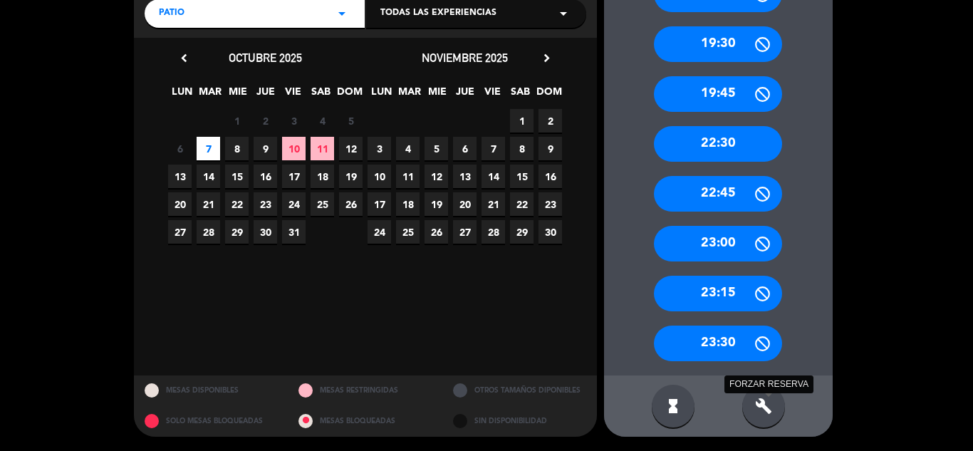
click at [760, 403] on icon "build" at bounding box center [763, 406] width 17 height 17
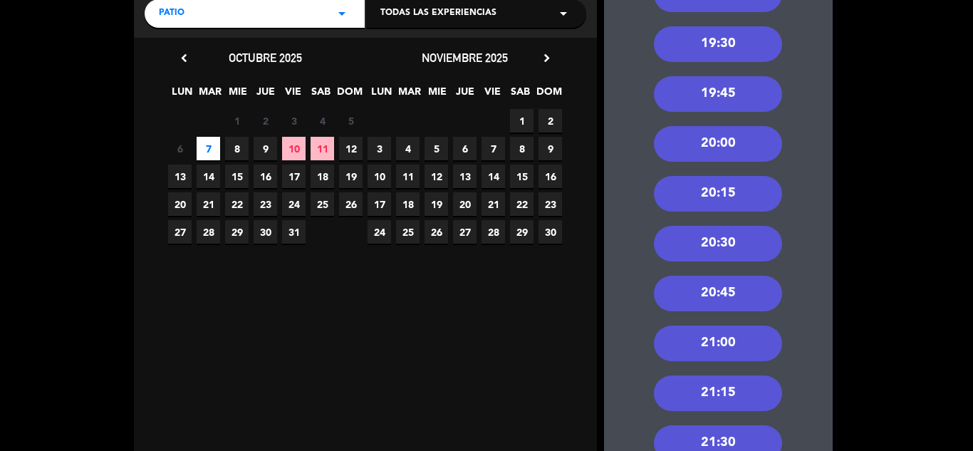
click at [683, 158] on div "20:00" at bounding box center [718, 144] width 128 height 36
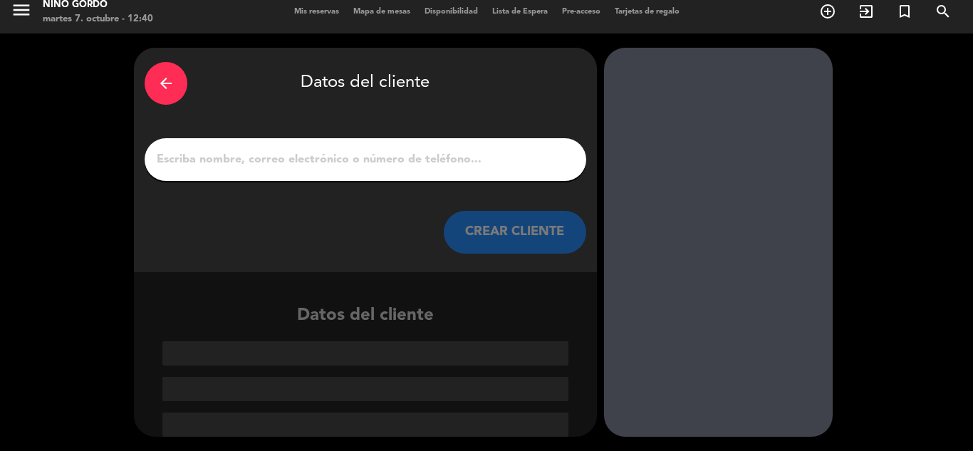
click at [306, 161] on input "1" at bounding box center [365, 160] width 420 height 20
paste input "[PERSON_NAME]"
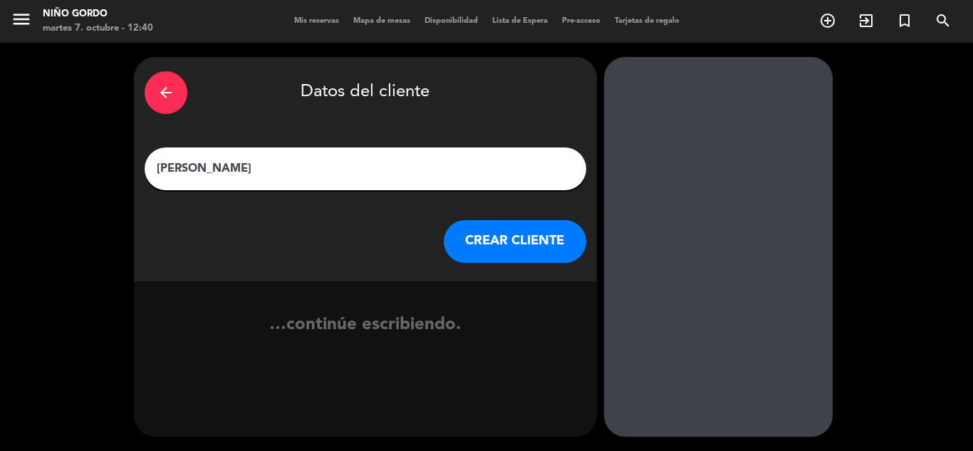
type input "[PERSON_NAME]"
click at [495, 224] on button "CREAR CLIENTE" at bounding box center [515, 241] width 143 height 43
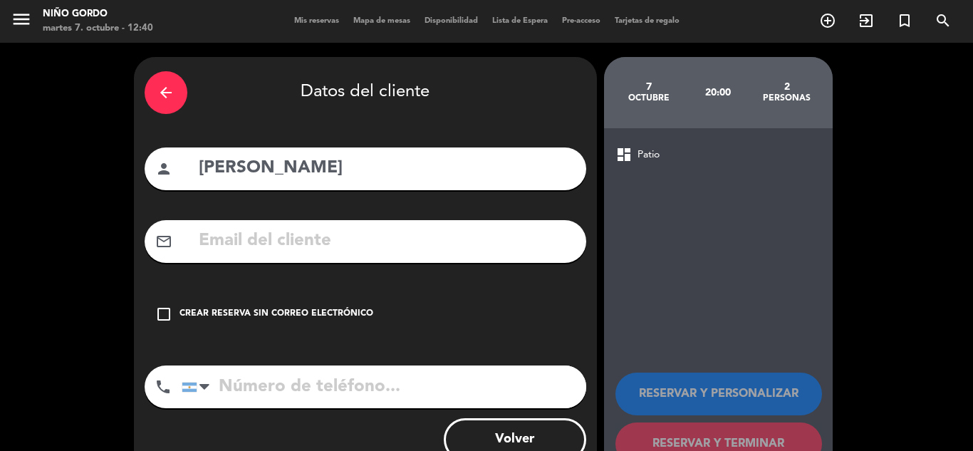
click at [351, 235] on input "text" at bounding box center [386, 241] width 378 height 29
paste input "[EMAIL_ADDRESS][DOMAIN_NAME]"
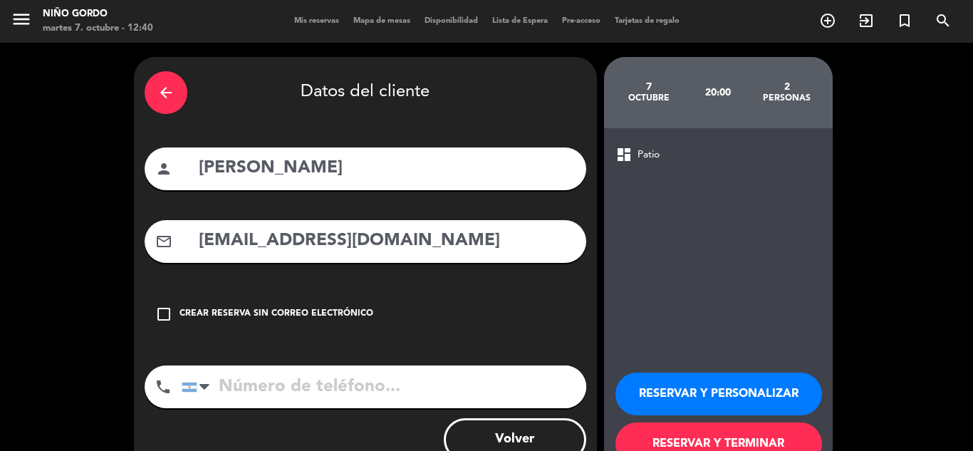
type input "[EMAIL_ADDRESS][DOMAIN_NAME]"
click at [346, 391] on input "tel" at bounding box center [384, 387] width 405 height 43
paste input "[PHONE_NUMBER]"
type input "[PHONE_NUMBER]"
click at [737, 403] on button "RESERVAR Y PERSONALIZAR" at bounding box center [719, 394] width 207 height 43
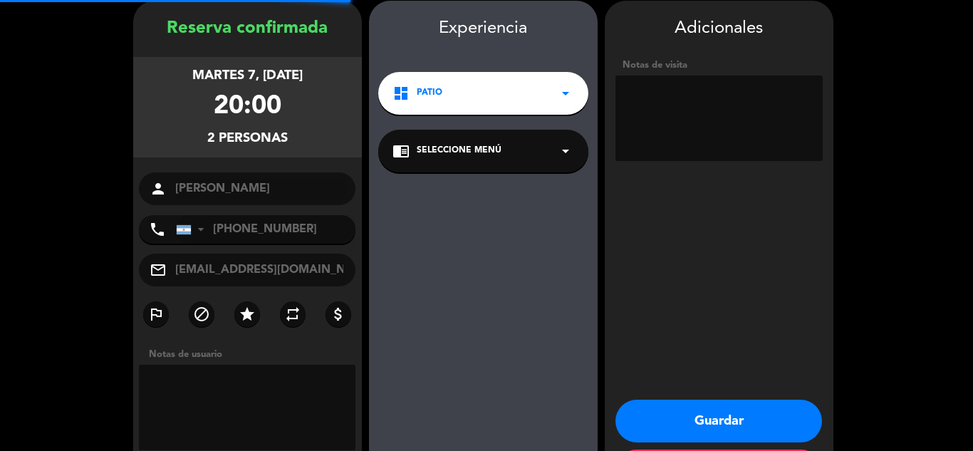
scroll to position [57, 0]
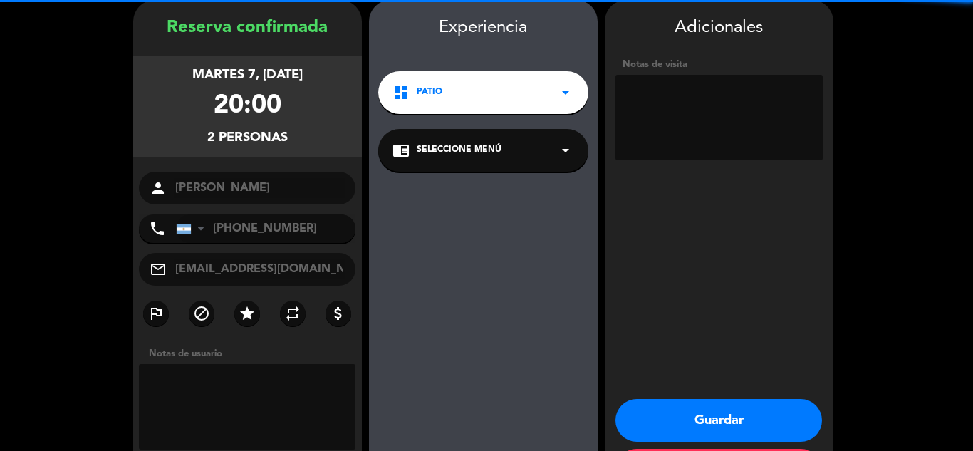
click at [496, 165] on div "chrome_reader_mode Seleccione Menú arrow_drop_down" at bounding box center [483, 150] width 210 height 43
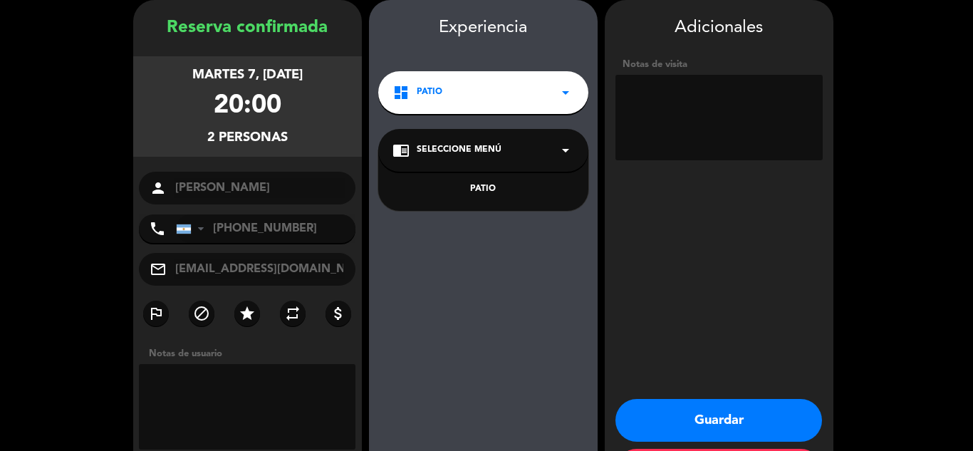
click at [497, 186] on div "PATIO" at bounding box center [484, 189] width 182 height 14
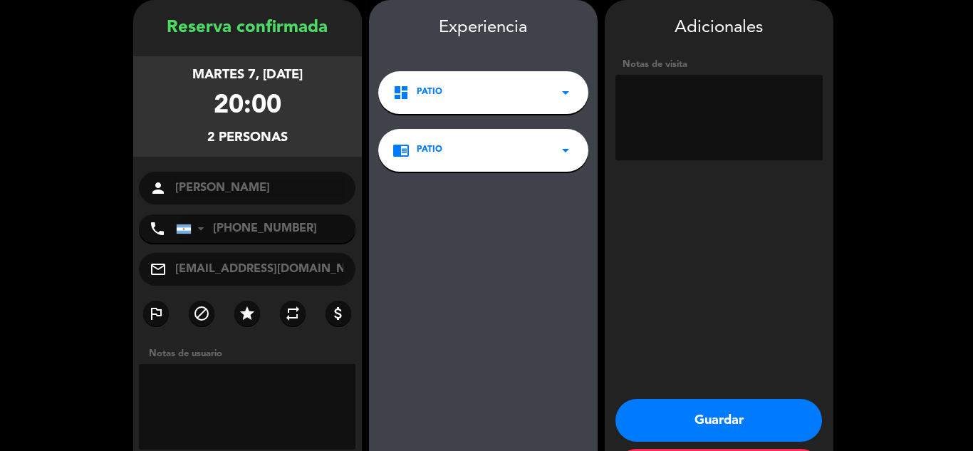
click at [692, 414] on button "Guardar" at bounding box center [719, 420] width 207 height 43
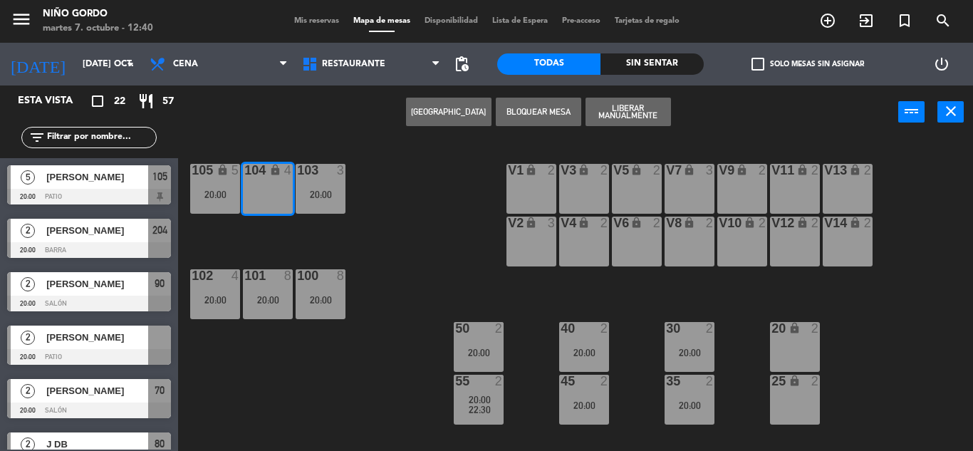
click at [757, 54] on div "check_box_outline_blank Solo mesas sin asignar" at bounding box center [807, 64] width 207 height 43
click at [760, 62] on span "check_box_outline_blank" at bounding box center [758, 64] width 13 height 13
click at [808, 64] on input "check_box_outline_blank Solo mesas sin asignar" at bounding box center [808, 64] width 0 height 0
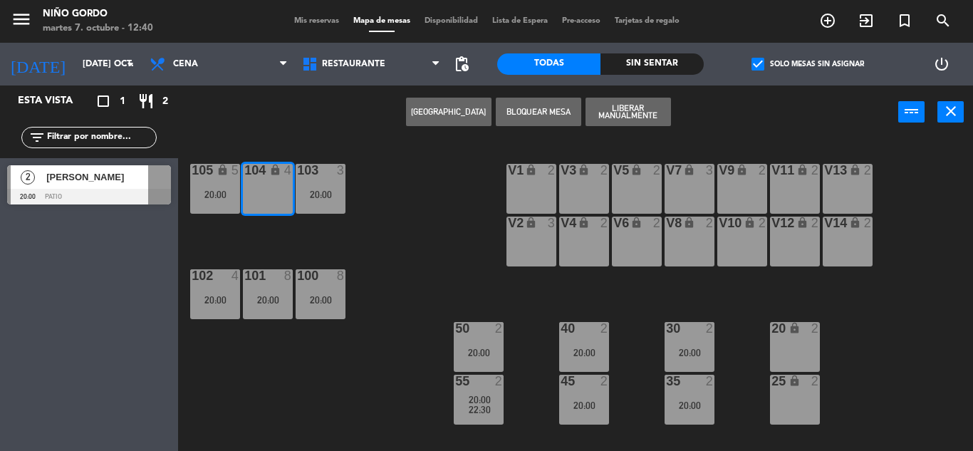
click at [69, 187] on div "[PERSON_NAME]" at bounding box center [96, 177] width 103 height 24
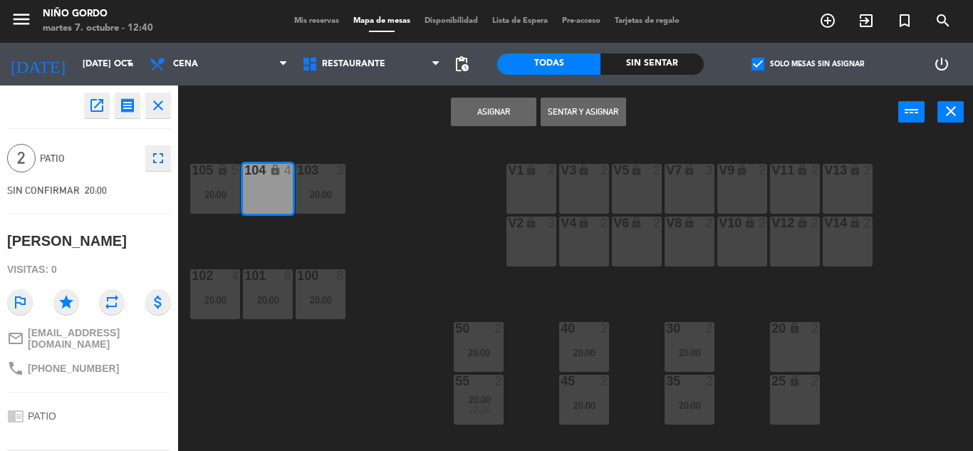
click at [527, 115] on button "Asignar" at bounding box center [494, 112] width 86 height 29
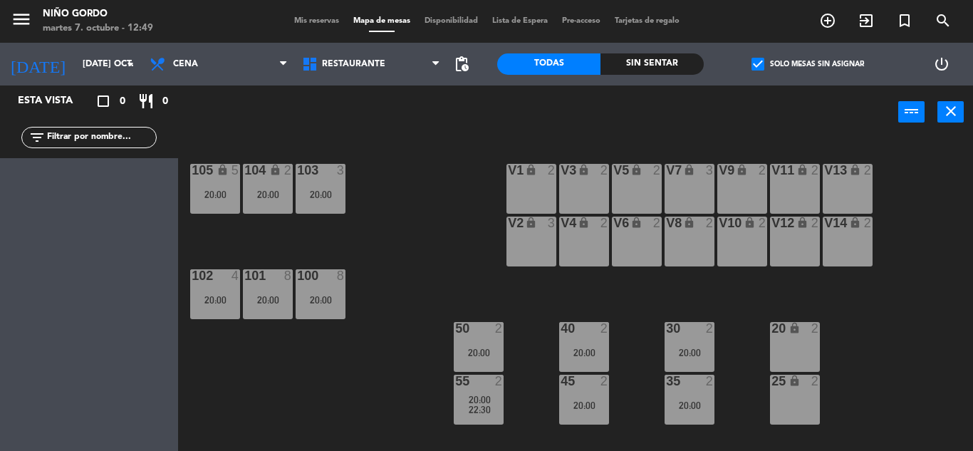
click at [353, 110] on div "power_input close" at bounding box center [538, 113] width 720 height 54
click at [757, 61] on span "check_box" at bounding box center [758, 64] width 13 height 13
click at [808, 64] on input "check_box Solo mesas sin asignar" at bounding box center [808, 64] width 0 height 0
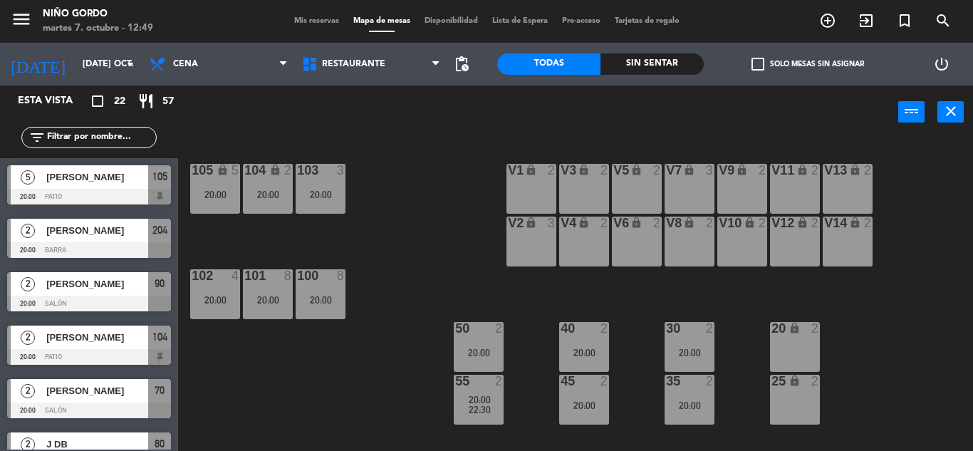
click at [73, 130] on input "text" at bounding box center [101, 138] width 110 height 16
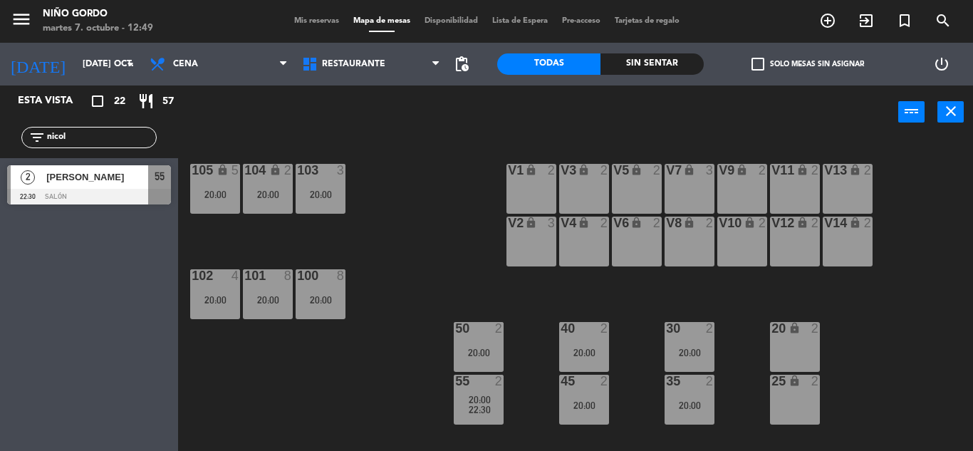
type input "nicol"
click at [59, 187] on div "2 [PERSON_NAME] 22:30 Salón 55 2 [PERSON_NAME] 22:30 Salón 55" at bounding box center [89, 187] width 178 height 58
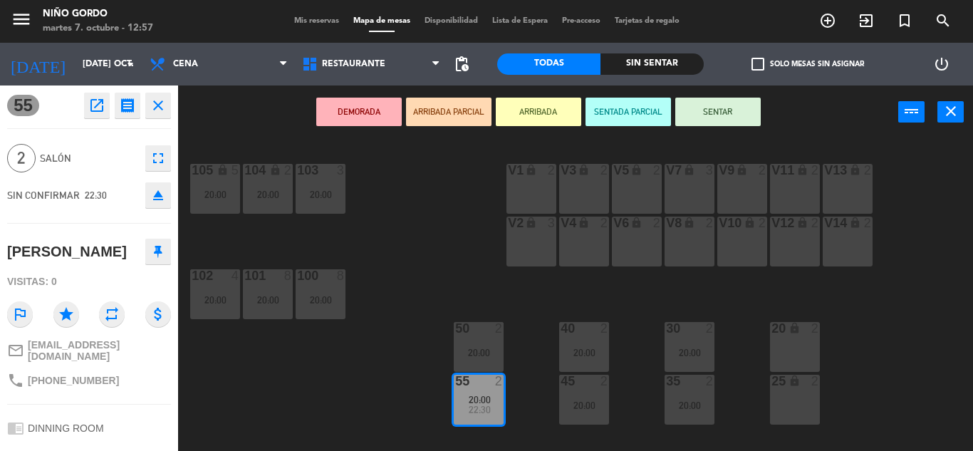
click at [470, 215] on div "105 lock 5 20:00 104 lock 2 20:00 103 3 20:00 V1 lock 2 V3 lock 2 V9 lock 2 V5 …" at bounding box center [580, 295] width 785 height 312
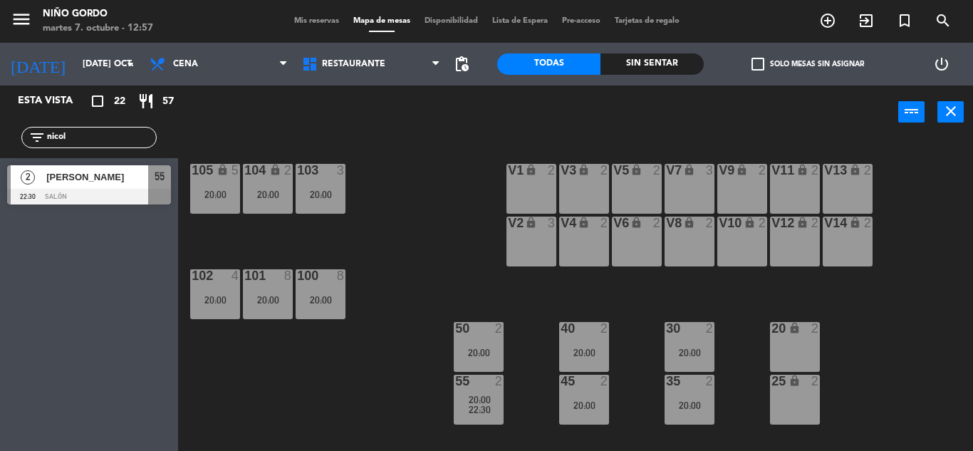
scroll to position [185, 0]
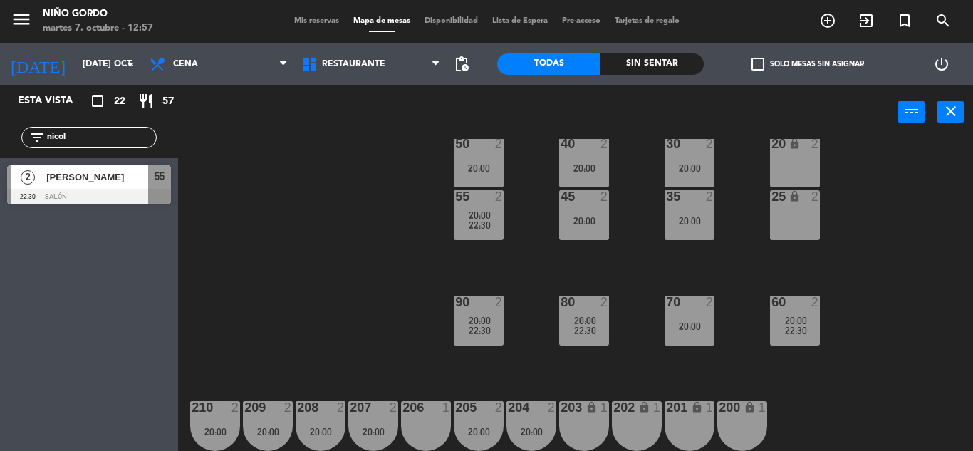
click at [102, 139] on input "nicol" at bounding box center [101, 138] width 110 height 16
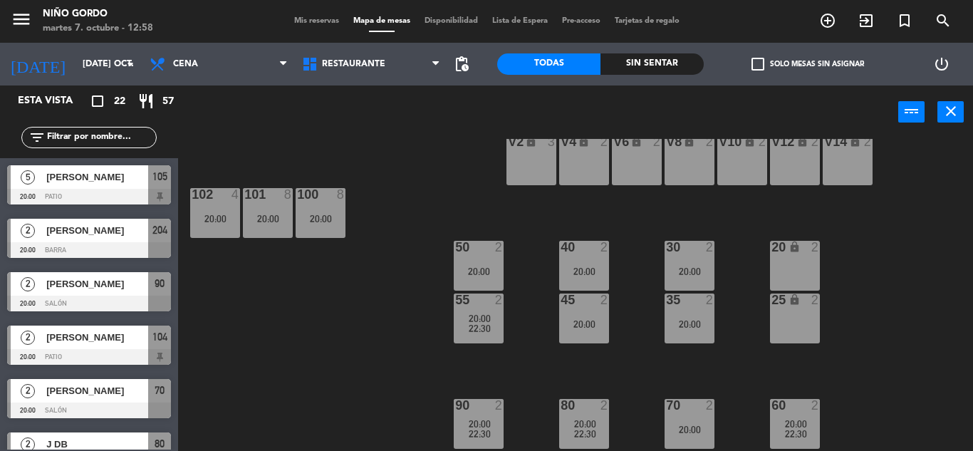
scroll to position [0, 0]
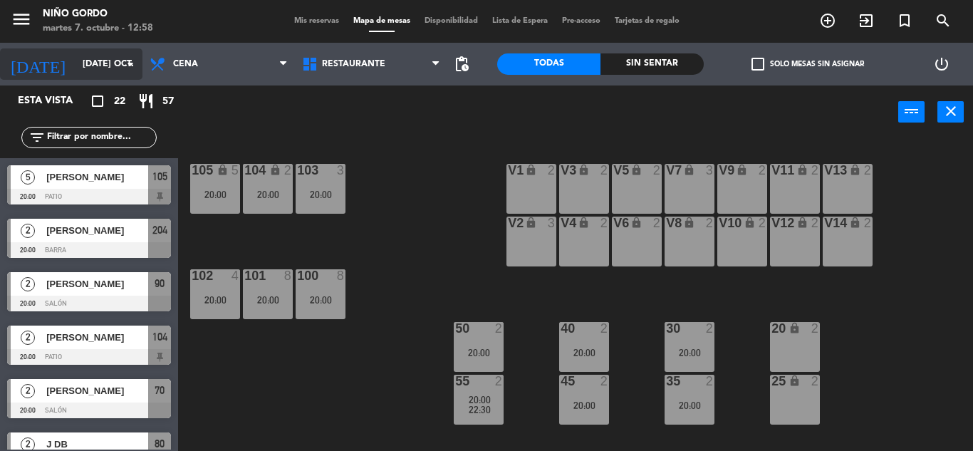
click at [126, 54] on input "[DATE] oct." at bounding box center [136, 64] width 120 height 24
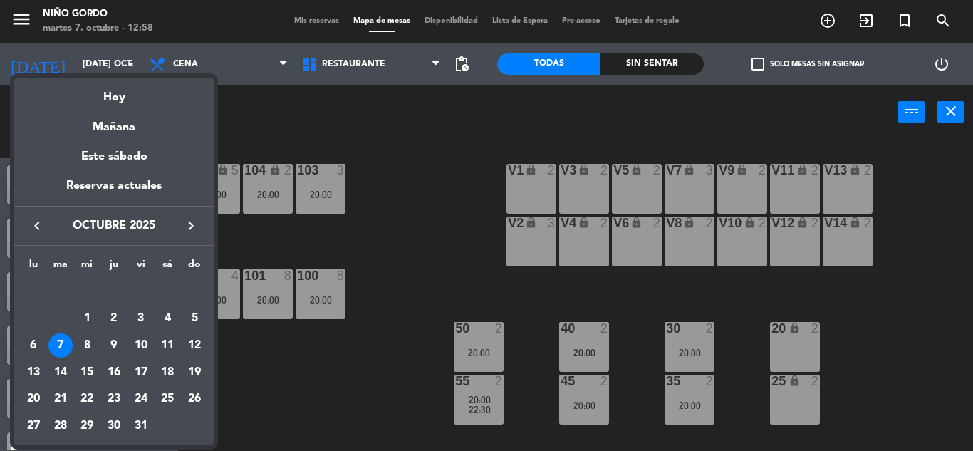
click at [104, 133] on div "Mañana" at bounding box center [114, 122] width 200 height 29
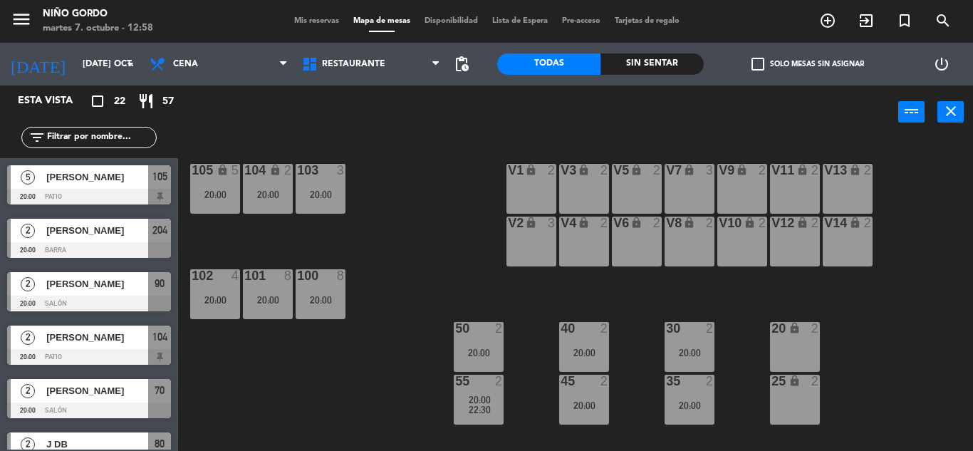
type input "mié. [DATE]"
click at [239, 304] on div "20:00" at bounding box center [215, 300] width 50 height 10
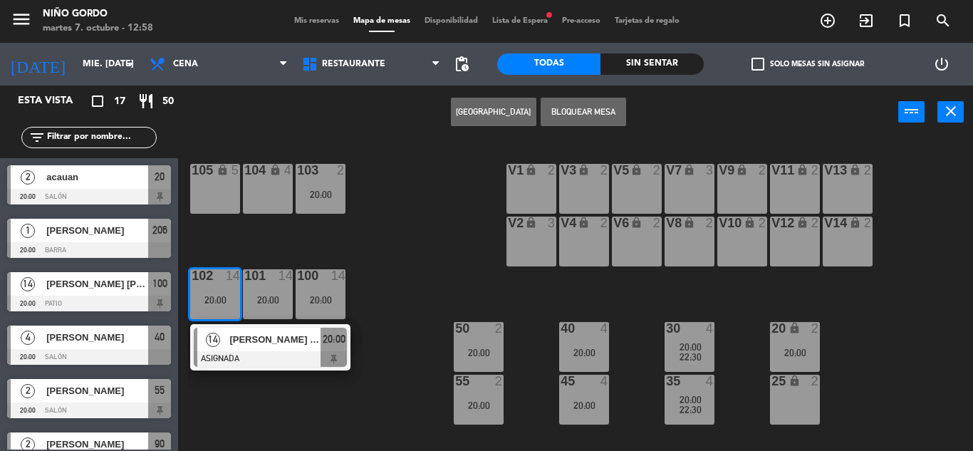
click at [487, 103] on button "[GEOGRAPHIC_DATA]" at bounding box center [494, 112] width 86 height 29
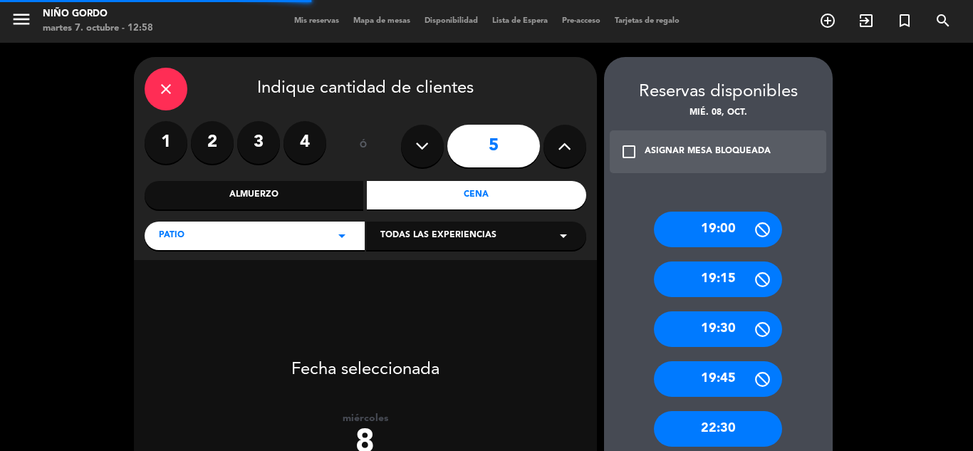
click at [555, 148] on button at bounding box center [565, 146] width 43 height 43
type input "6"
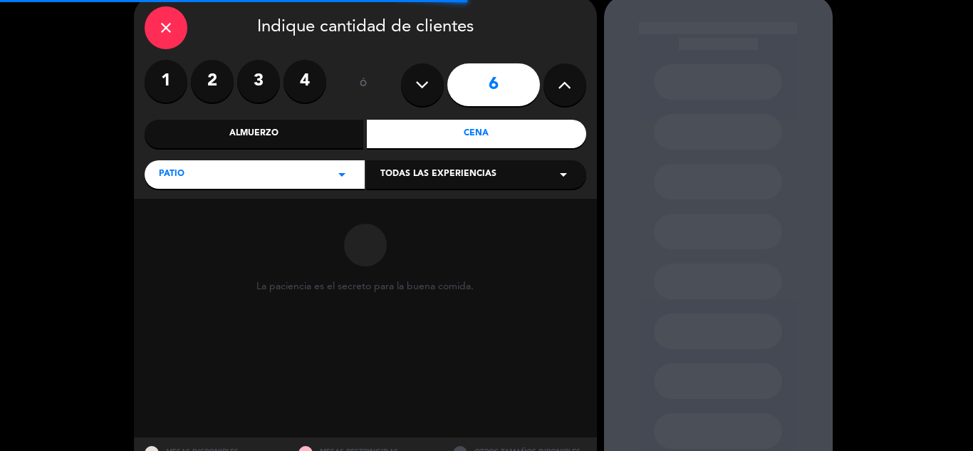
scroll to position [123, 0]
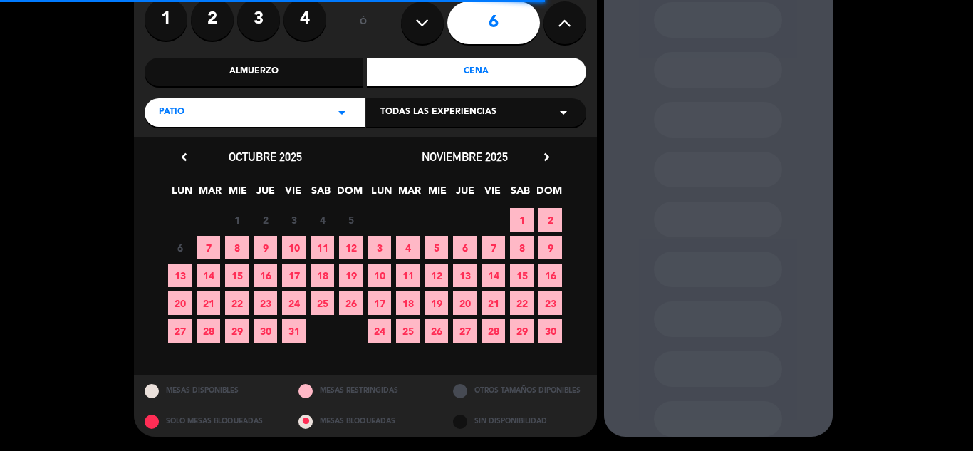
click at [230, 243] on span "8" at bounding box center [237, 248] width 24 height 24
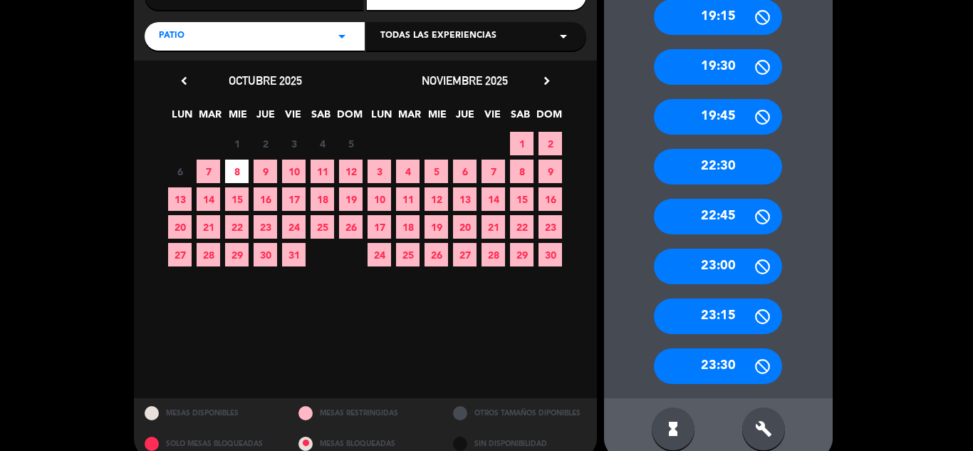
click at [756, 182] on div "22:30" at bounding box center [718, 167] width 128 height 36
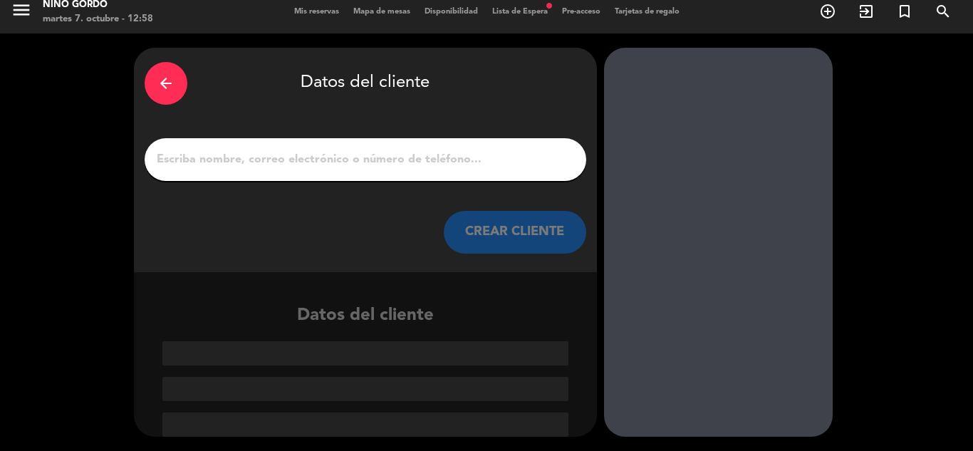
click at [380, 148] on div at bounding box center [366, 159] width 442 height 43
click at [376, 162] on input "1" at bounding box center [365, 160] width 420 height 20
paste input "[PERSON_NAME]"
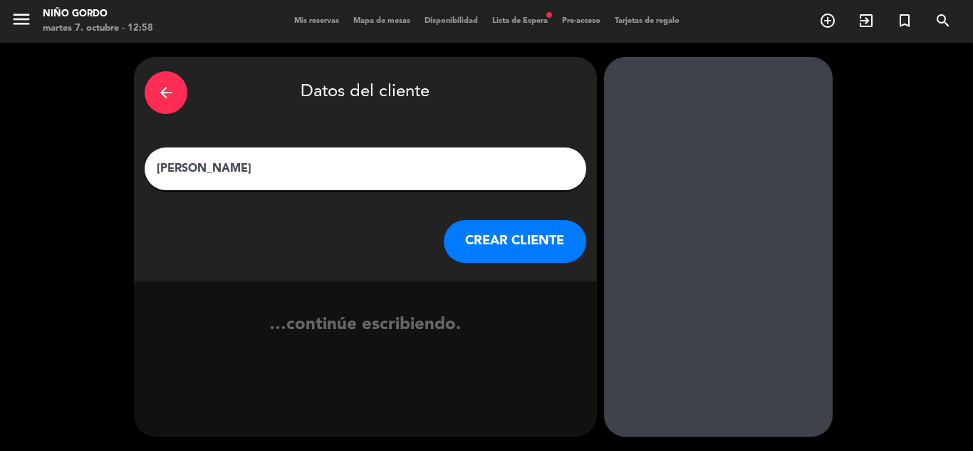
type input "[PERSON_NAME]"
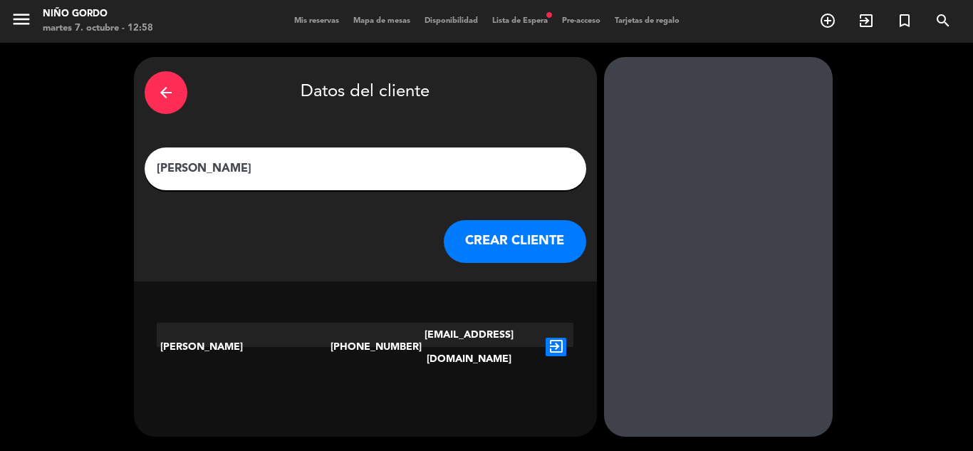
click at [562, 338] on icon "exit_to_app" at bounding box center [556, 347] width 21 height 19
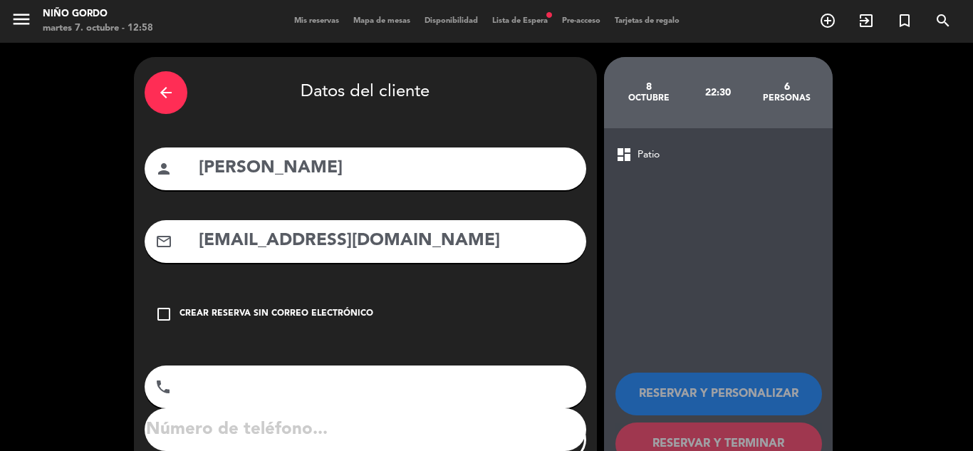
type input "[PHONE_NUMBER]"
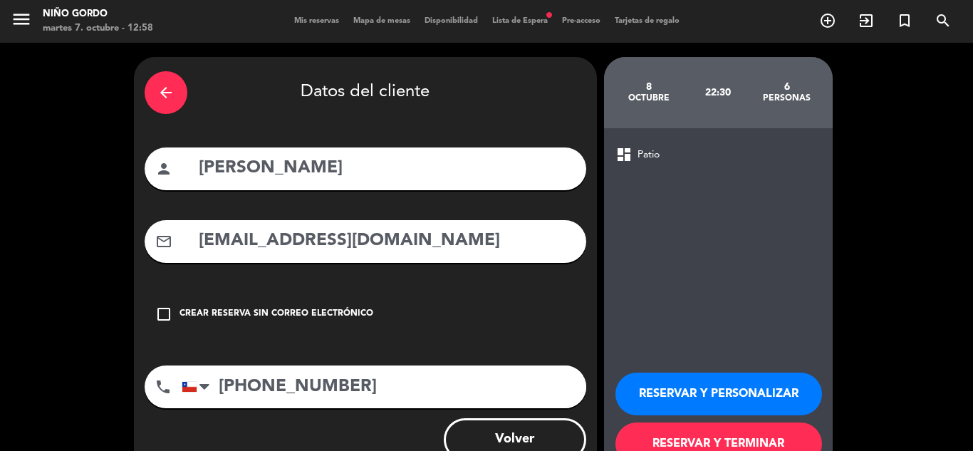
click at [693, 390] on button "RESERVAR Y PERSONALIZAR" at bounding box center [719, 394] width 207 height 43
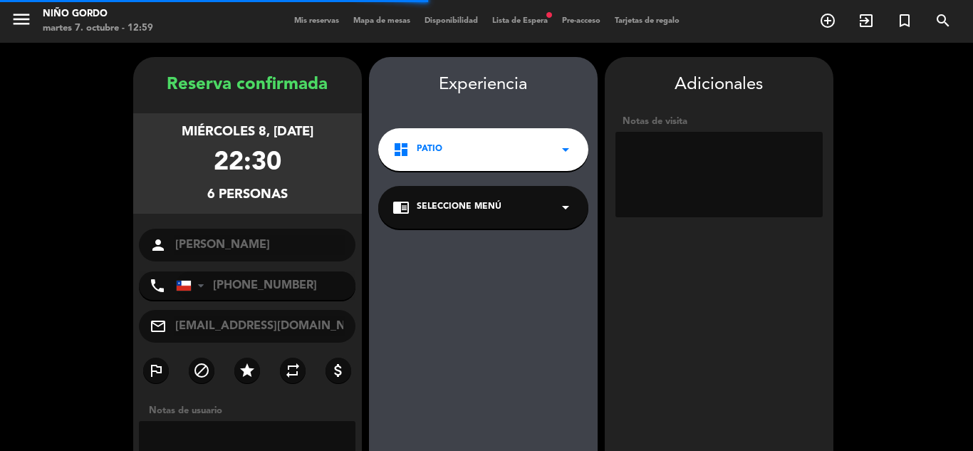
scroll to position [57, 0]
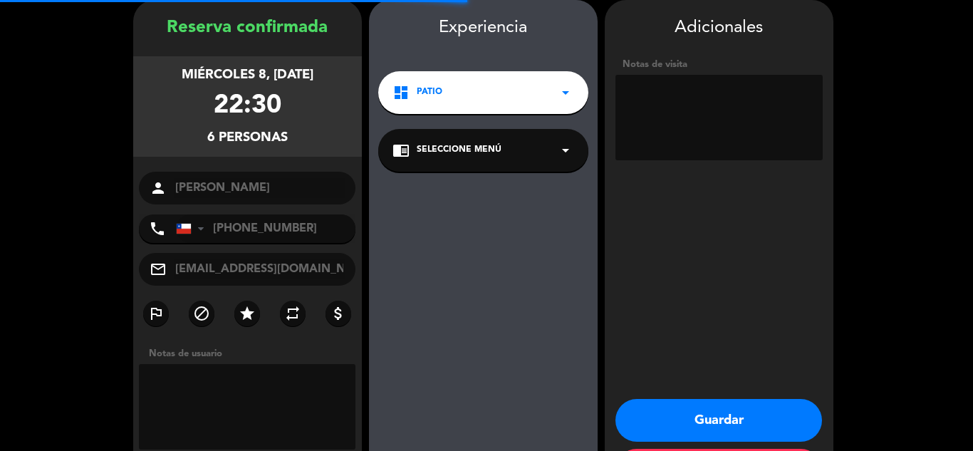
click at [484, 169] on div "chrome_reader_mode Seleccione Menú arrow_drop_down" at bounding box center [483, 150] width 210 height 43
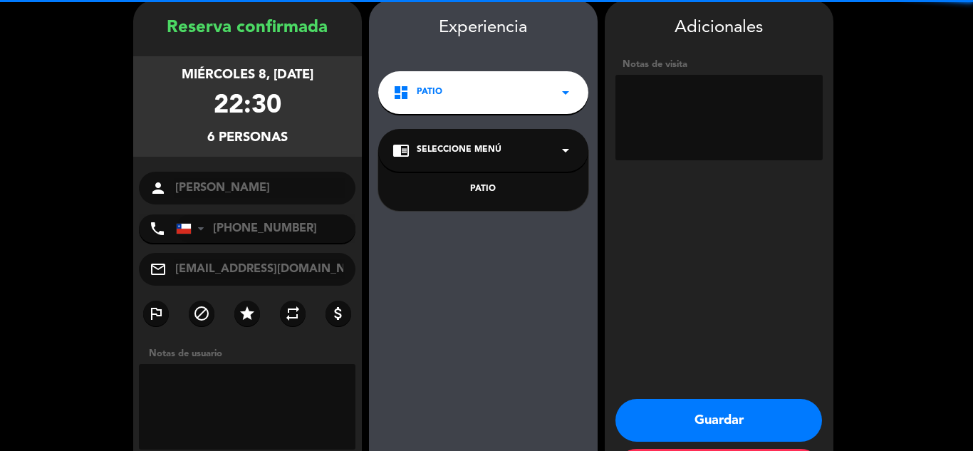
click at [483, 190] on div "PATIO" at bounding box center [484, 189] width 182 height 14
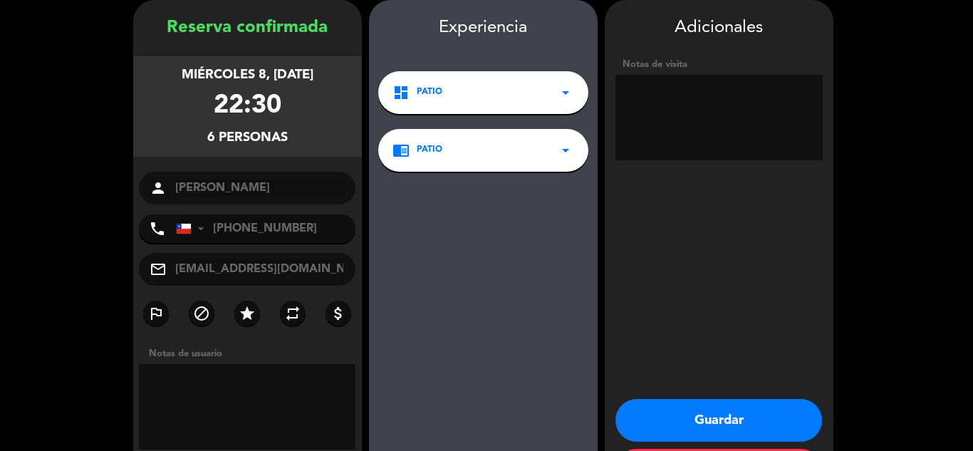
click at [698, 408] on button "Guardar" at bounding box center [719, 420] width 207 height 43
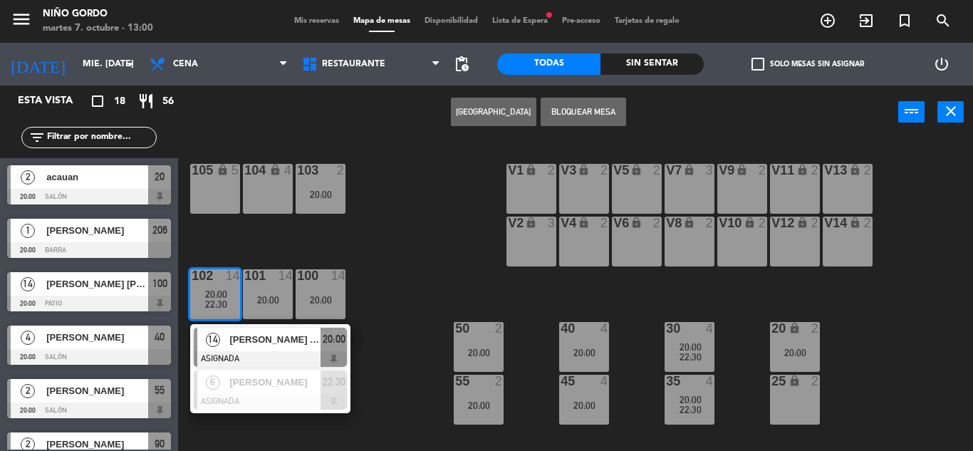
click at [419, 151] on div "105 lock 5 104 lock 4 103 2 20:00 V1 lock 2 V3 lock 2 V9 lock 2 V5 lock 2 V7 lo…" at bounding box center [580, 295] width 785 height 312
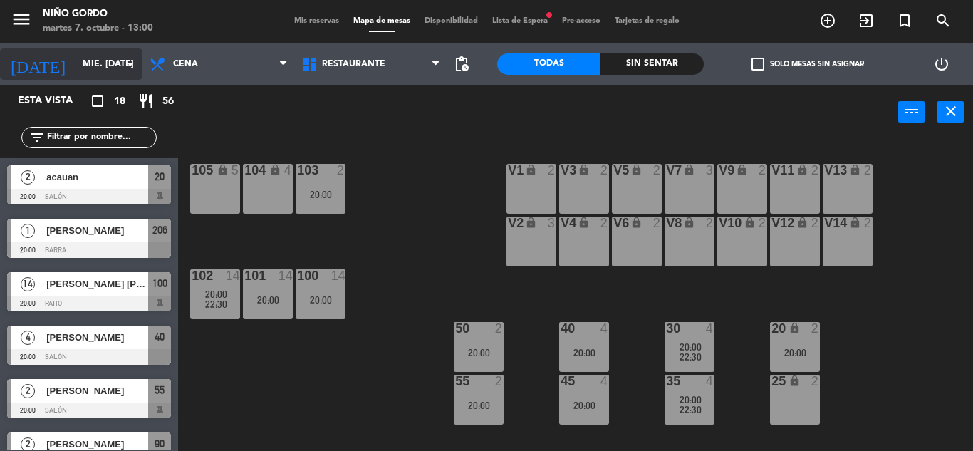
click at [120, 50] on div "[DATE] mié. [DATE] arrow_drop_down" at bounding box center [71, 63] width 143 height 31
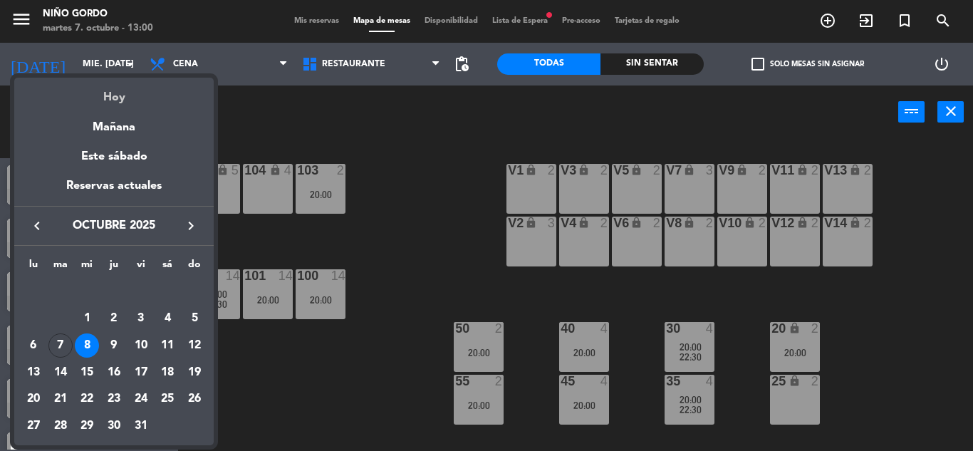
click at [115, 97] on div "Hoy" at bounding box center [114, 92] width 200 height 29
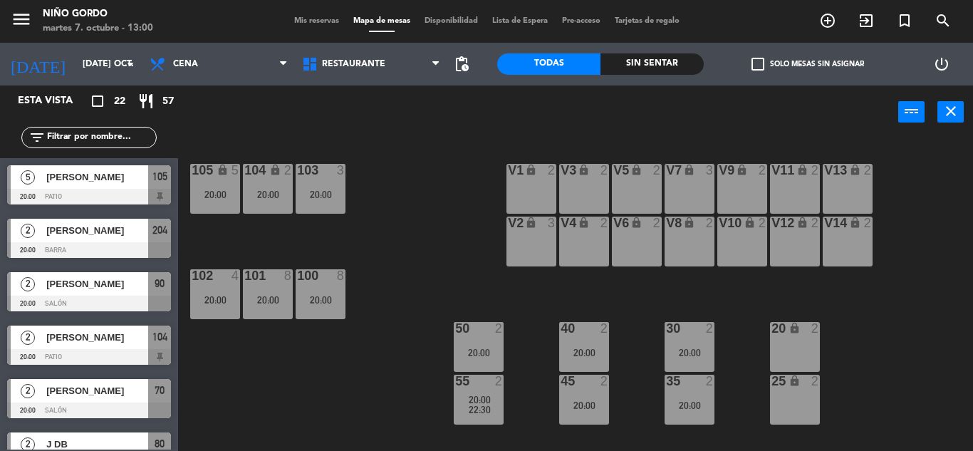
drag, startPoint x: 505, startPoint y: 159, endPoint x: 491, endPoint y: 146, distance: 18.7
click at [502, 152] on div "105 lock 5 20:00 104 lock 2 20:00 103 3 20:00 V1 lock 2 V3 lock 2 V9 lock 2 V5 …" at bounding box center [580, 295] width 785 height 312
click at [122, 52] on input "[DATE] oct." at bounding box center [136, 64] width 120 height 24
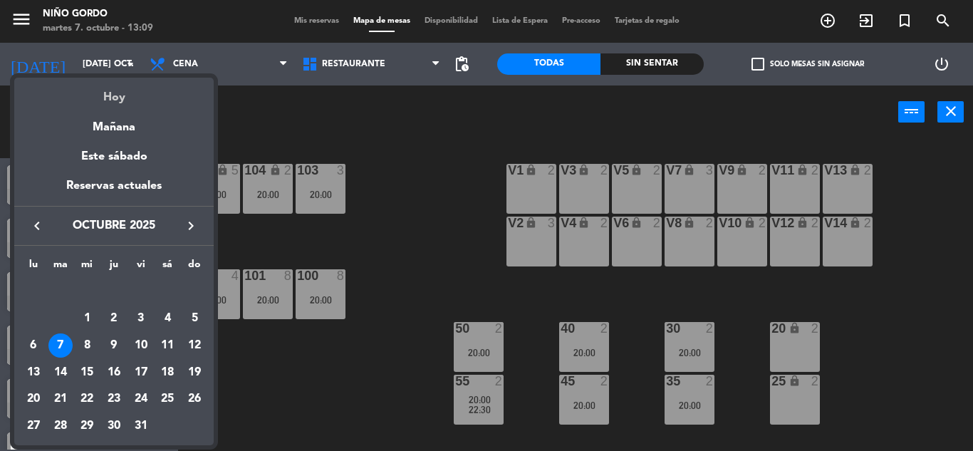
click at [119, 103] on div "Hoy" at bounding box center [114, 92] width 200 height 29
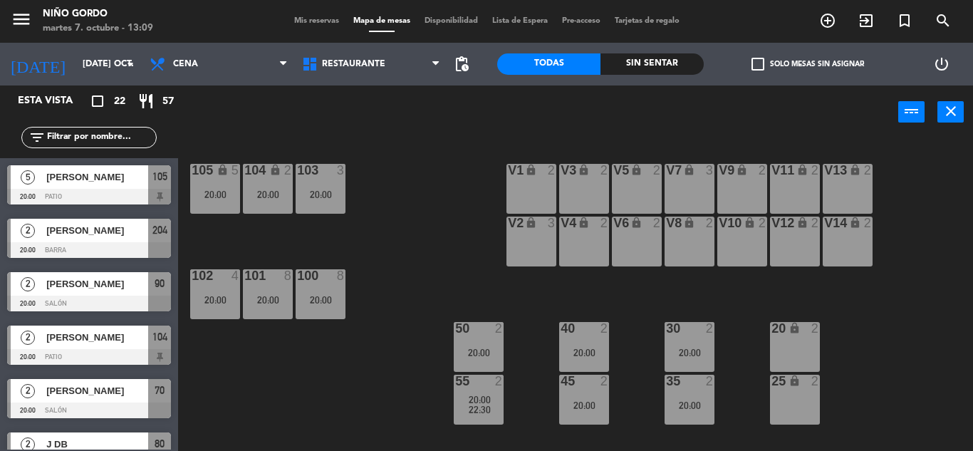
click at [415, 177] on div "105 lock 5 20:00 104 lock 2 20:00 103 3 20:00 V1 lock 2 V3 lock 2 V9 lock 2 V5 …" at bounding box center [580, 295] width 785 height 312
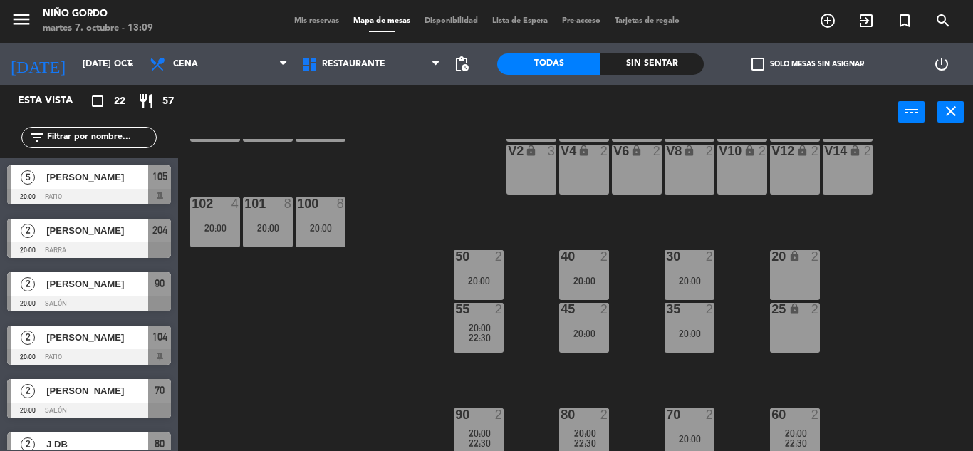
scroll to position [185, 0]
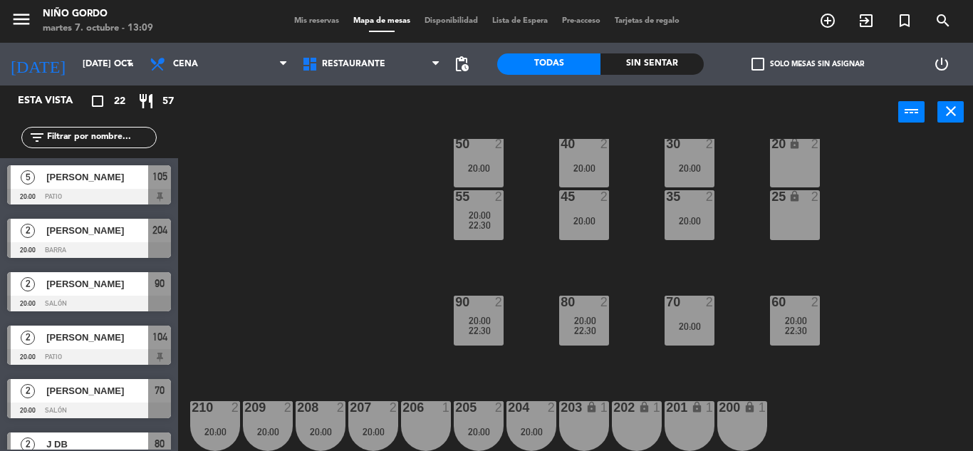
click at [407, 200] on div "105 lock 5 20:00 104 lock 2 20:00 103 3 20:00 V1 lock 2 V3 lock 2 V9 lock 2 V5 …" at bounding box center [580, 295] width 785 height 312
click at [93, 65] on input "[DATE] oct." at bounding box center [136, 64] width 120 height 24
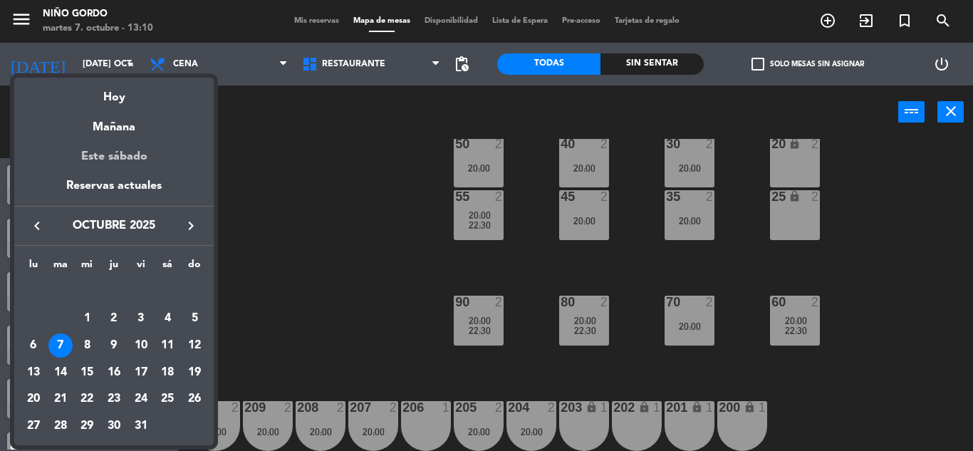
click at [105, 145] on div "Este sábado" at bounding box center [114, 157] width 200 height 40
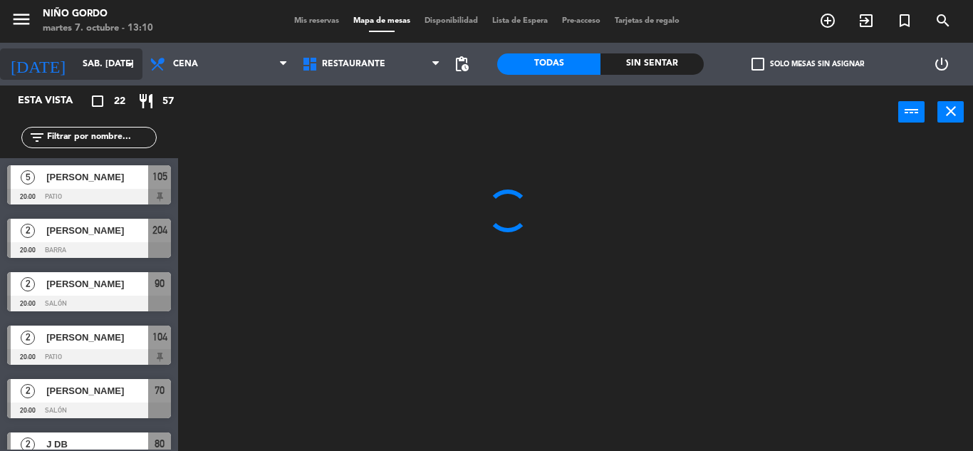
click at [95, 79] on div "[DATE] sáb. [DATE] arrow_drop_down" at bounding box center [71, 63] width 143 height 31
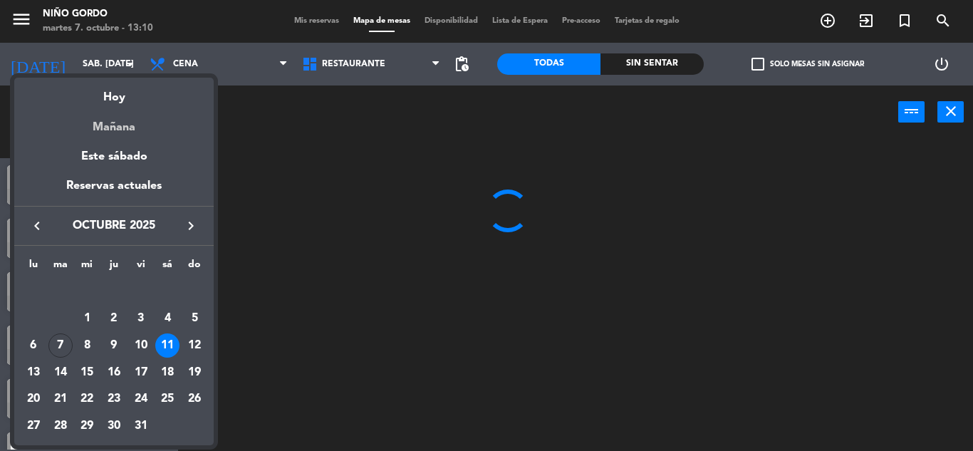
click at [103, 114] on div "Mañana" at bounding box center [114, 122] width 200 height 29
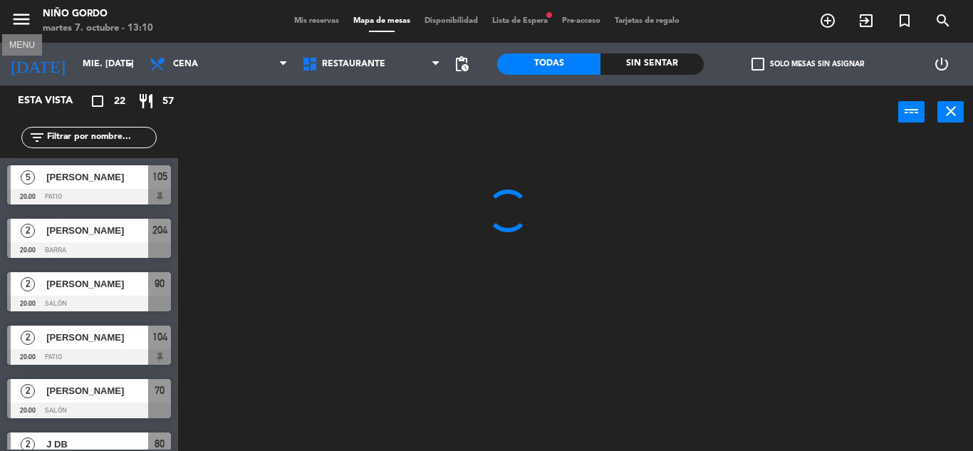
drag, startPoint x: 24, startPoint y: 24, endPoint x: 39, endPoint y: 51, distance: 31.3
click at [24, 25] on icon "menu" at bounding box center [21, 19] width 21 height 21
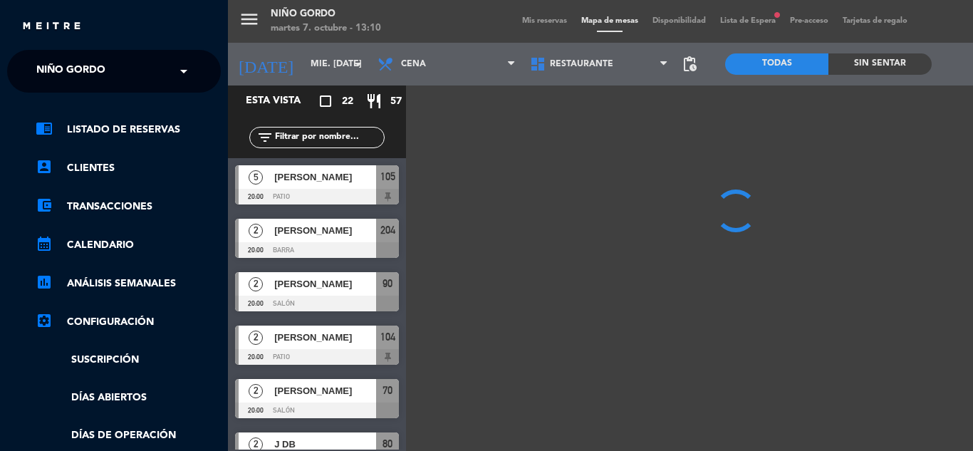
drag, startPoint x: 48, startPoint y: 59, endPoint x: 58, endPoint y: 69, distance: 13.6
click at [51, 61] on span "Niño Gordo" at bounding box center [70, 71] width 69 height 30
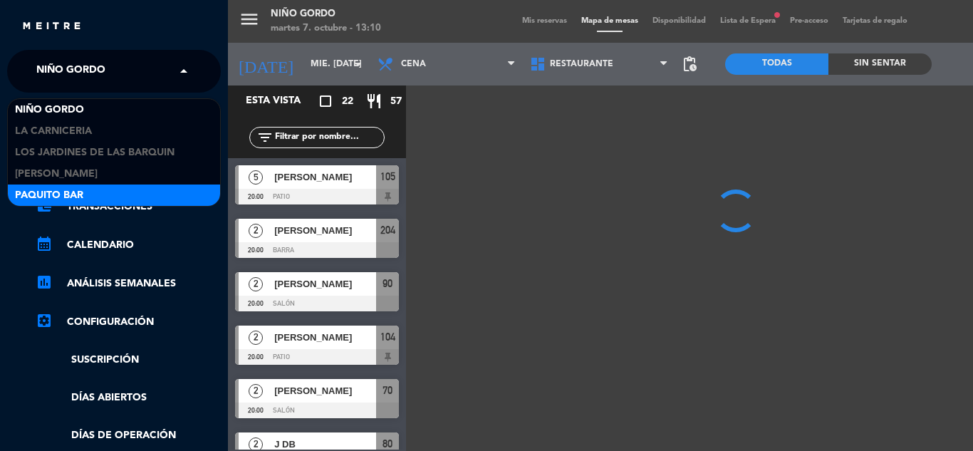
click at [102, 188] on div "Paquito Bar" at bounding box center [114, 195] width 212 height 21
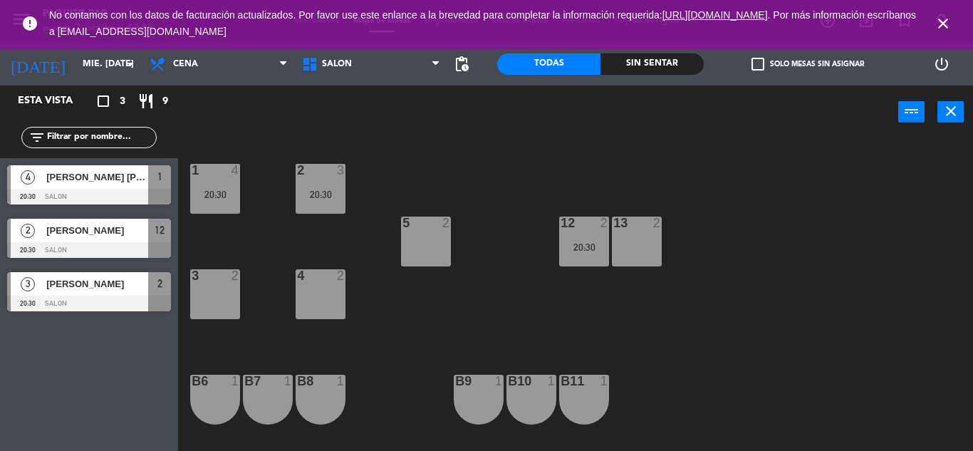
click at [466, 218] on div "1 4 20:30 2 3 20:30 5 2 12 2 20:30 13 2 3 2 4 2 B6 1 B7 1 B8 1 B9 1 B10 1 b11 1" at bounding box center [580, 295] width 785 height 312
click at [941, 19] on icon "close" at bounding box center [943, 23] width 17 height 17
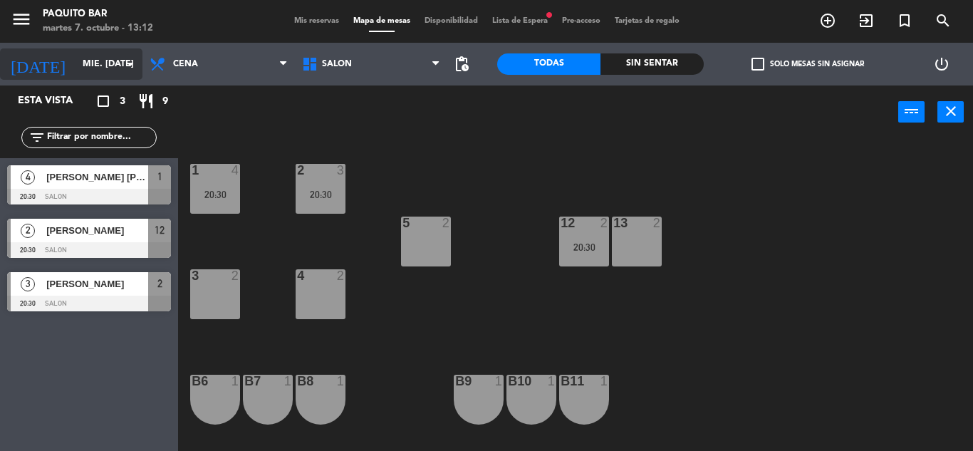
click at [82, 63] on input "mié. [DATE]" at bounding box center [136, 64] width 120 height 24
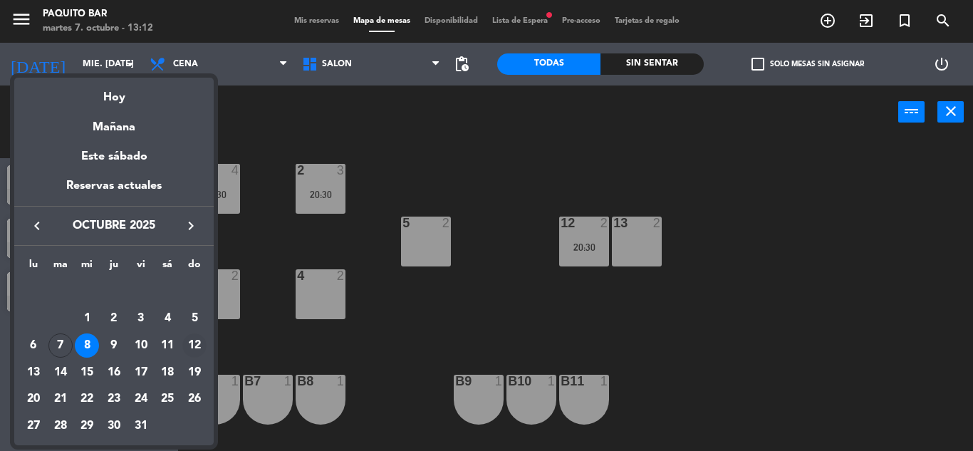
click at [197, 350] on div "12" at bounding box center [194, 346] width 24 height 24
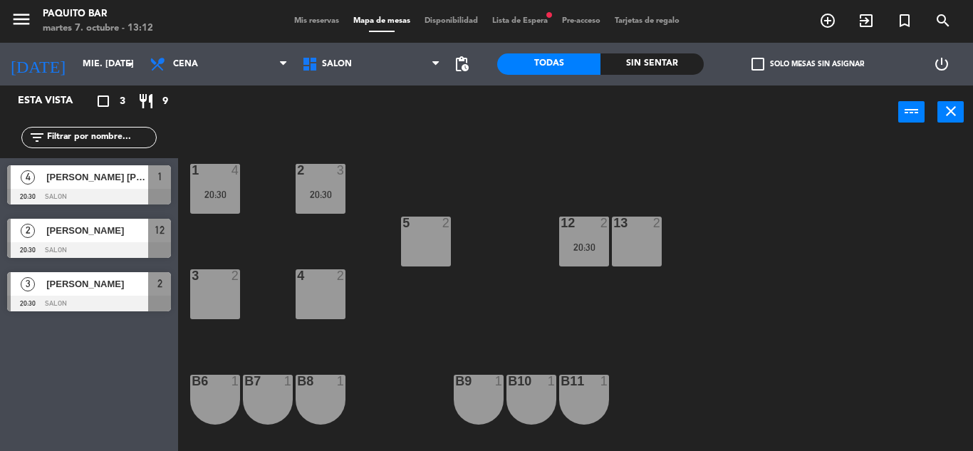
type input "dom. [DATE]"
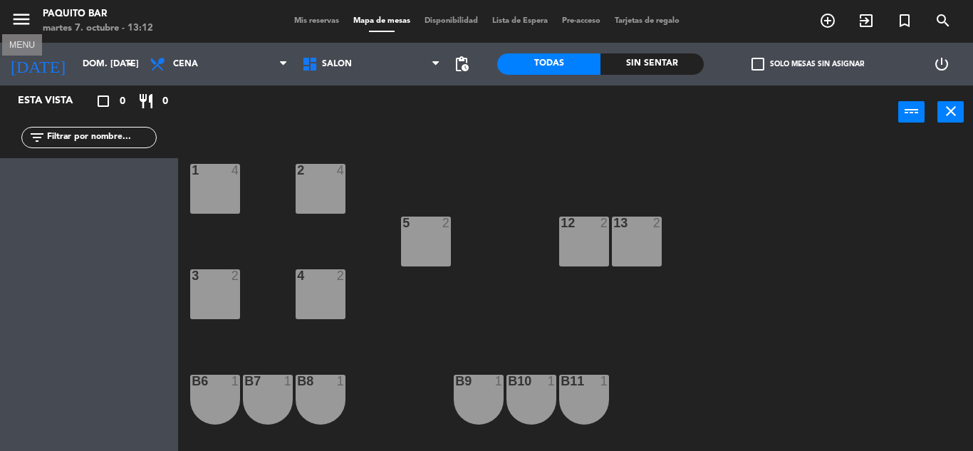
click at [26, 25] on icon "menu" at bounding box center [21, 19] width 21 height 21
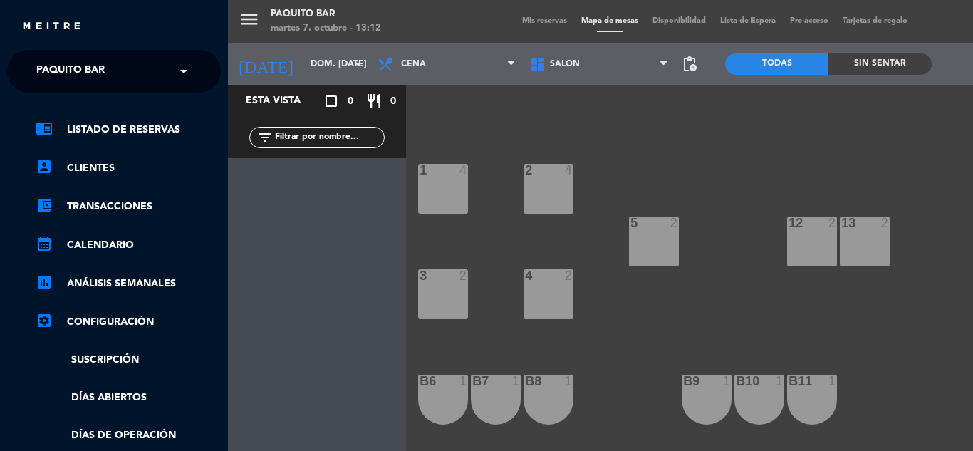
click at [55, 55] on ng-select "× Paquito Bar ×" at bounding box center [114, 71] width 214 height 43
drag, startPoint x: 67, startPoint y: 70, endPoint x: 64, endPoint y: 78, distance: 8.3
click at [67, 71] on span "Paquito Bar" at bounding box center [70, 71] width 68 height 30
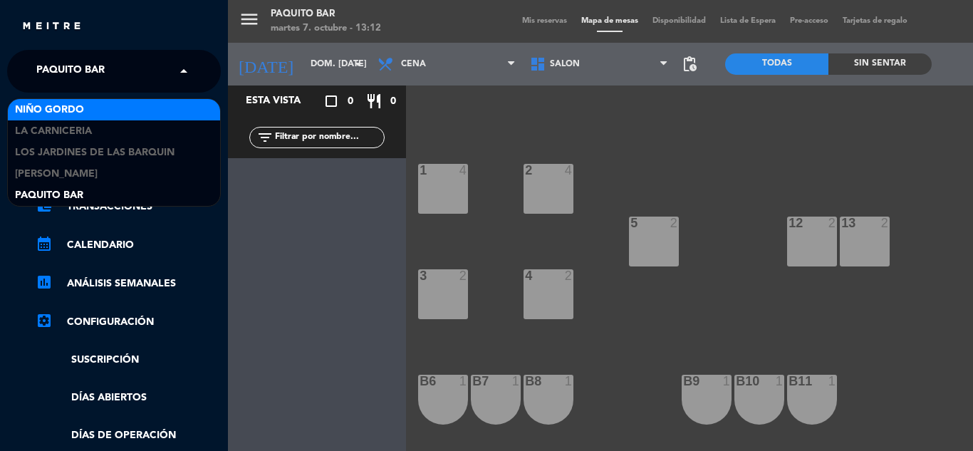
click at [79, 105] on span "Niño Gordo" at bounding box center [49, 110] width 69 height 16
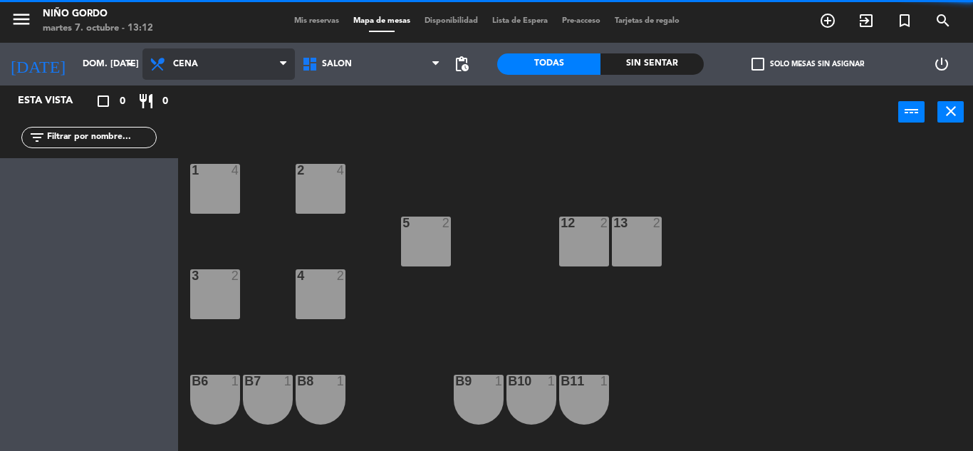
click at [208, 73] on span "Cena" at bounding box center [219, 63] width 153 height 31
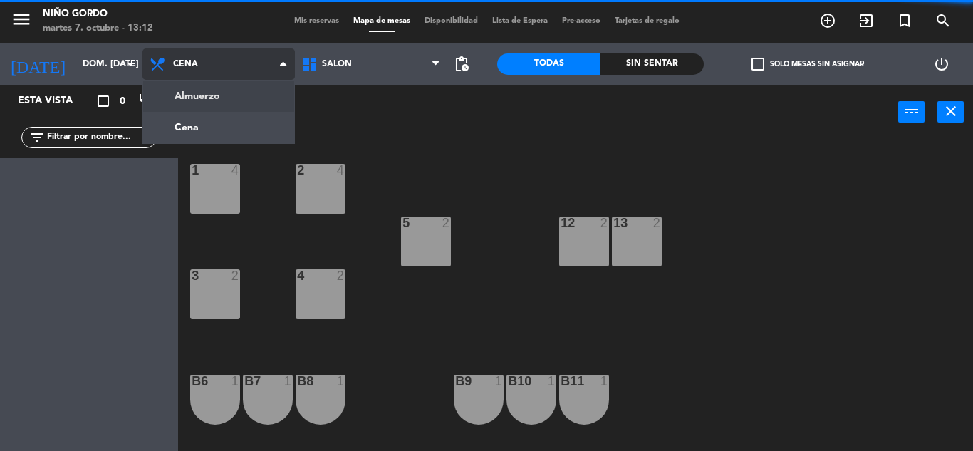
click at [231, 100] on ng-component "menu Niño Gordo martes 7. octubre - 13:12 Mis reservas Mapa de mesas Disponibil…" at bounding box center [486, 225] width 973 height 451
